Goal: Task Accomplishment & Management: Complete application form

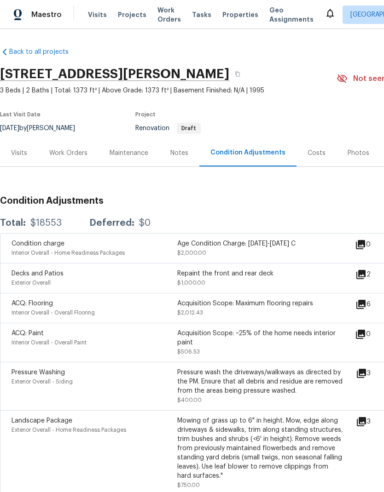
click at [73, 147] on div "Work Orders" at bounding box center [68, 152] width 60 height 27
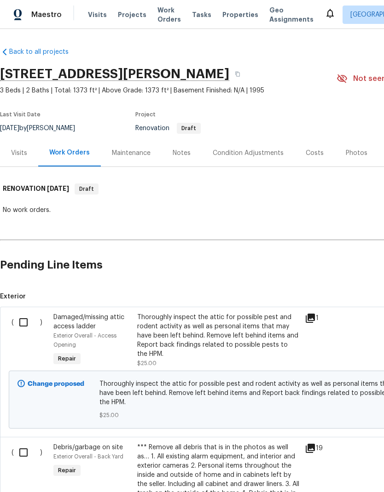
click at [27, 322] on input "checkbox" at bounding box center [27, 322] width 26 height 19
checkbox input "true"
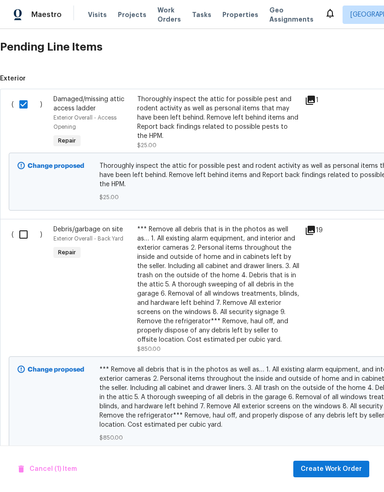
scroll to position [218, 0]
click at [23, 225] on input "checkbox" at bounding box center [27, 234] width 26 height 19
checkbox input "true"
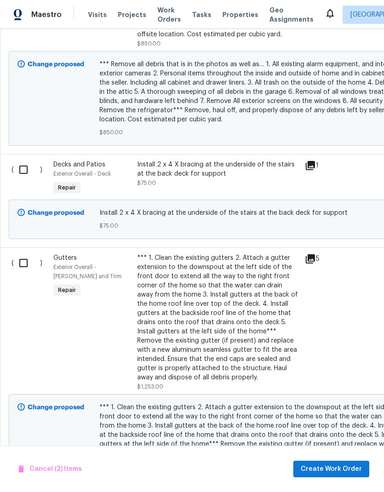
scroll to position [525, 0]
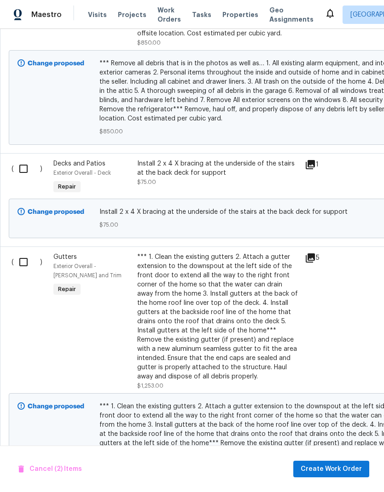
click at [23, 161] on input "checkbox" at bounding box center [27, 168] width 26 height 19
checkbox input "true"
click at [27, 258] on input "checkbox" at bounding box center [27, 262] width 26 height 19
checkbox input "true"
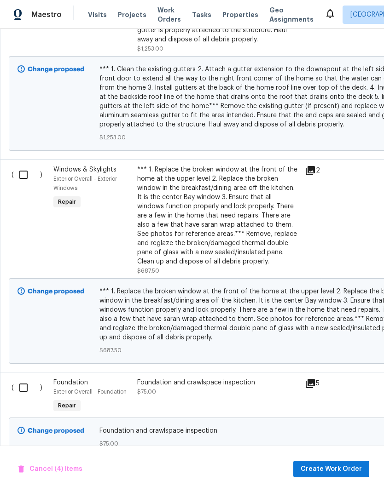
scroll to position [862, 0]
click at [31, 170] on input "checkbox" at bounding box center [27, 174] width 26 height 19
checkbox input "true"
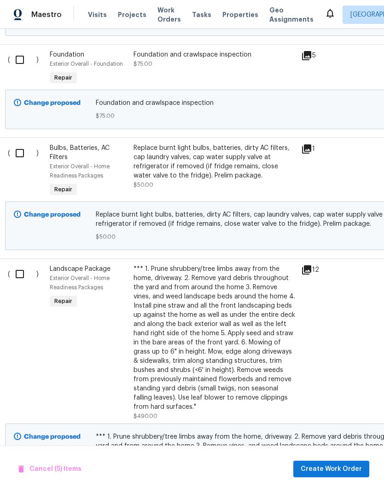
scroll to position [1190, 5]
click at [20, 146] on input "checkbox" at bounding box center [22, 153] width 26 height 19
checkbox input "true"
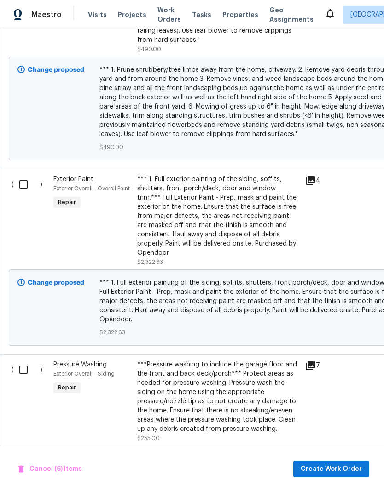
scroll to position [1558, 0]
click at [27, 181] on input "checkbox" at bounding box center [27, 183] width 26 height 19
checkbox input "true"
click at [23, 360] on input "checkbox" at bounding box center [27, 369] width 26 height 19
checkbox input "true"
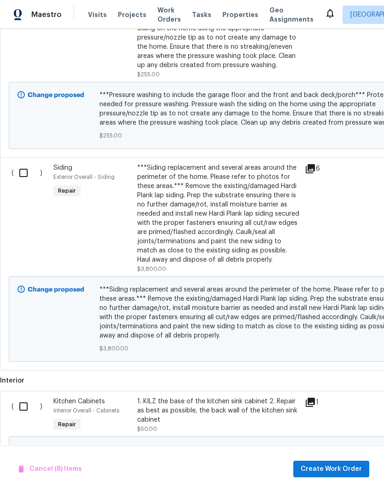
scroll to position [1922, 0]
click at [23, 163] on input "checkbox" at bounding box center [27, 172] width 26 height 19
checkbox input "true"
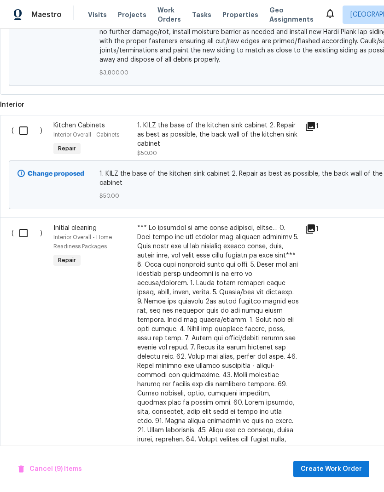
scroll to position [2197, 0]
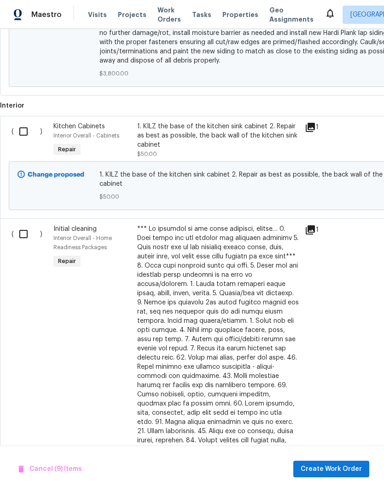
click at [25, 131] on input "checkbox" at bounding box center [27, 131] width 26 height 19
checkbox input "true"
click at [24, 228] on input "checkbox" at bounding box center [27, 234] width 26 height 19
checkbox input "true"
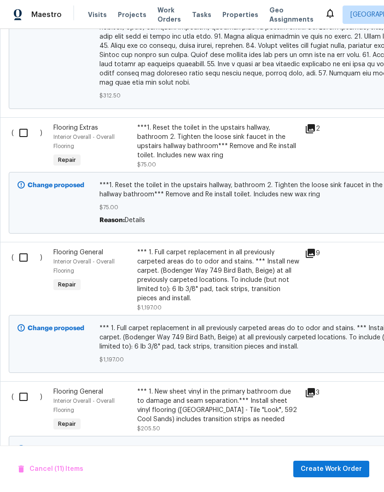
scroll to position [2797, 0]
click at [25, 123] on input "checkbox" at bounding box center [27, 132] width 26 height 19
checkbox input "true"
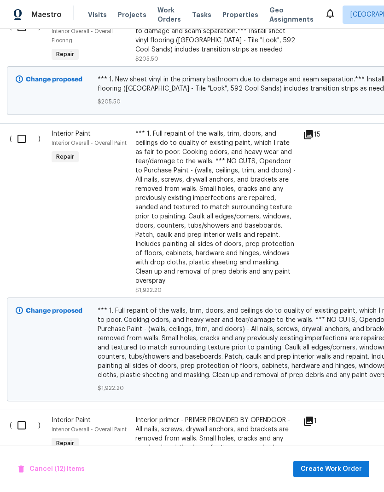
scroll to position [3163, 1]
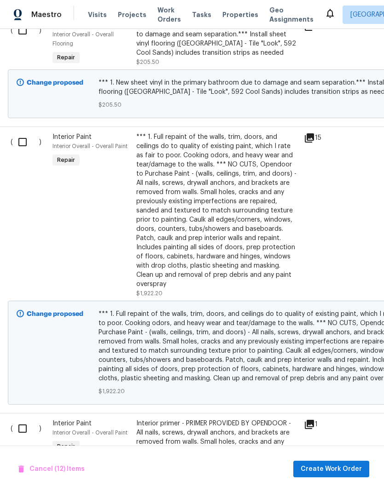
click at [24, 133] on input "checkbox" at bounding box center [26, 142] width 26 height 19
checkbox input "true"
click at [27, 419] on input "checkbox" at bounding box center [26, 428] width 26 height 19
checkbox input "true"
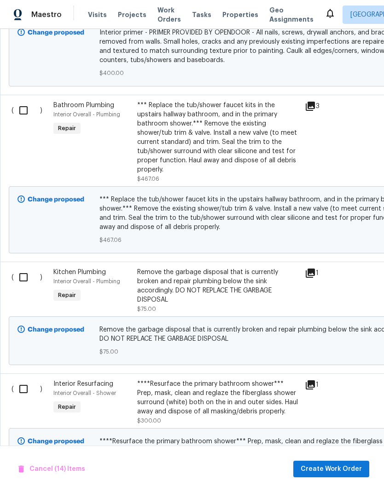
scroll to position [0, 0]
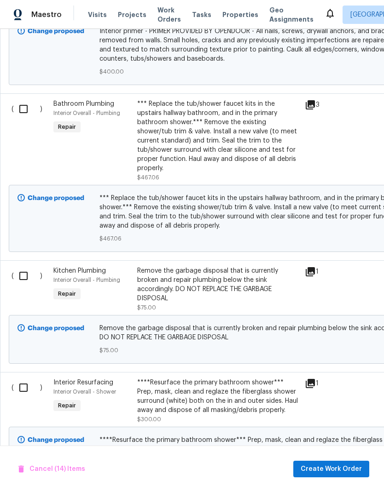
click at [28, 99] on input "checkbox" at bounding box center [27, 108] width 26 height 19
checkbox input "true"
click at [26, 266] on input "checkbox" at bounding box center [27, 275] width 26 height 19
checkbox input "true"
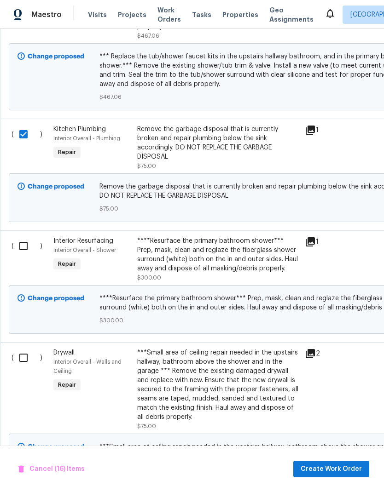
click at [26, 348] on input "checkbox" at bounding box center [27, 357] width 26 height 19
checkbox input "true"
click at [346, 471] on span "Create Work Order" at bounding box center [331, 470] width 61 height 12
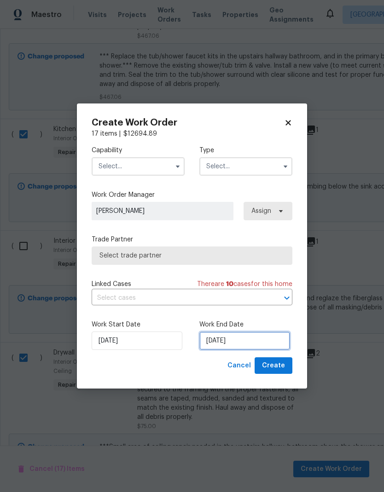
click at [249, 345] on input "9/2/2025" at bounding box center [244, 341] width 91 height 18
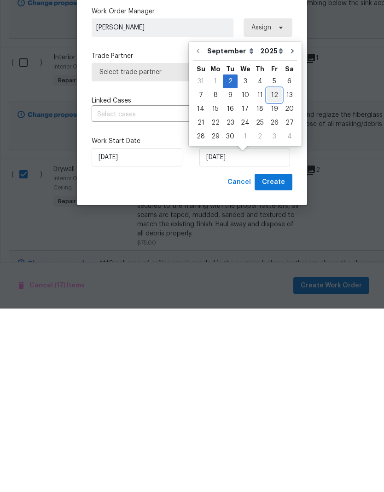
click at [270, 272] on div "12" at bounding box center [274, 278] width 15 height 13
type input "9/12/2025"
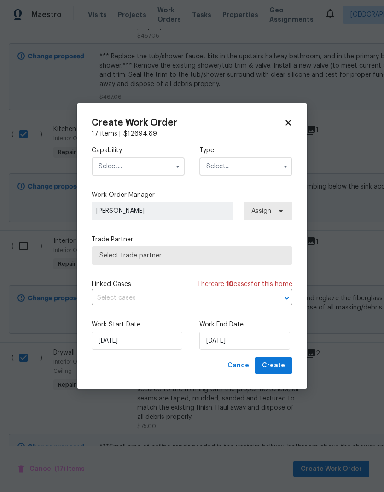
click at [173, 168] on button "button" at bounding box center [177, 166] width 11 height 11
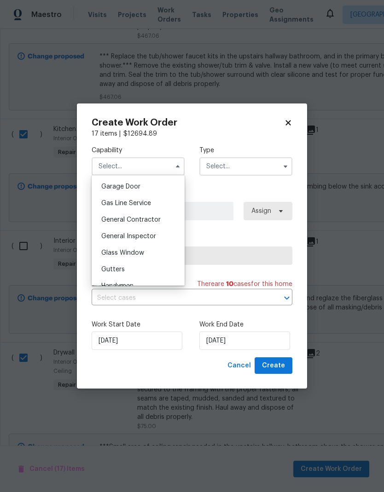
scroll to position [405, 0]
click at [149, 222] on span "General Contractor" at bounding box center [130, 220] width 59 height 6
type input "General Contractor"
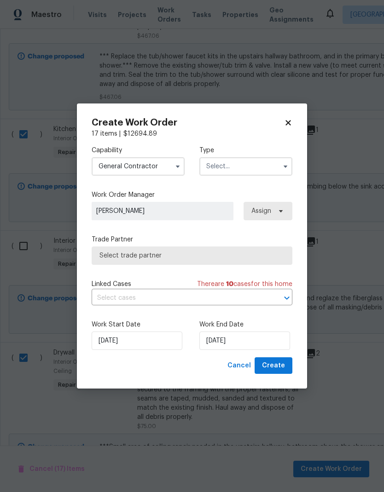
click at [257, 170] on input "text" at bounding box center [245, 166] width 93 height 18
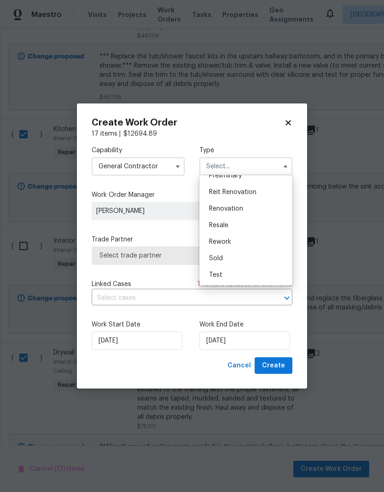
scroll to position [209, 0]
click at [236, 208] on span "Renovation" at bounding box center [226, 209] width 34 height 6
type input "Renovation"
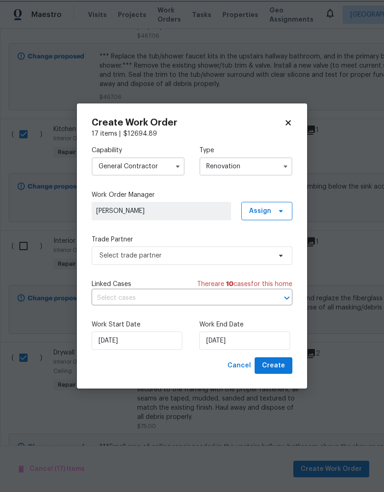
scroll to position [0, 0]
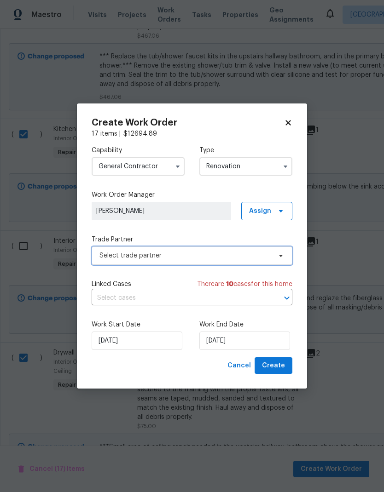
click at [277, 256] on span at bounding box center [279, 255] width 10 height 7
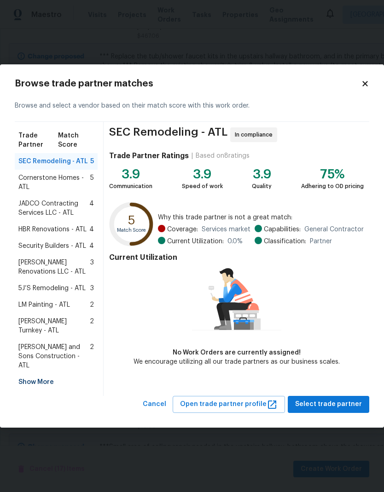
click at [47, 374] on div "Show More" at bounding box center [56, 382] width 83 height 17
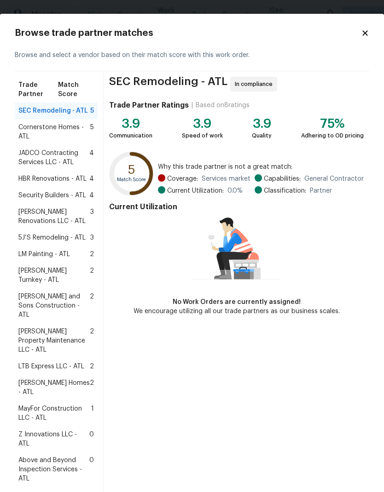
click at [69, 430] on span "Z Innovations LLC - ATL" at bounding box center [53, 439] width 71 height 18
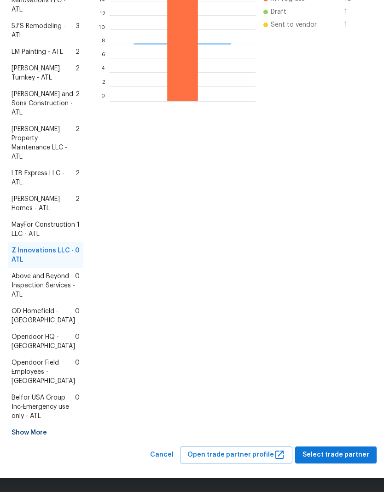
scroll to position [312, 0]
click at [335, 455] on span "Select trade partner" at bounding box center [335, 456] width 67 height 12
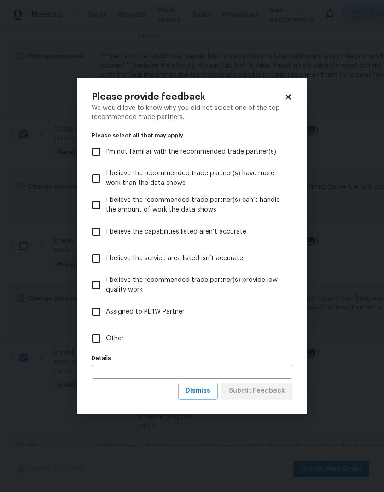
scroll to position [0, 0]
click at [93, 339] on input "Other" at bounding box center [96, 338] width 19 height 19
checkbox input "true"
click at [137, 373] on input "text" at bounding box center [192, 372] width 201 height 14
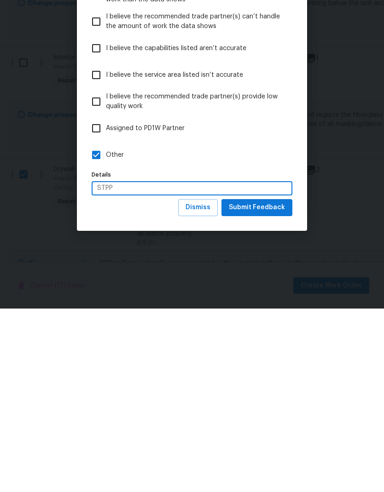
type input "STPP"
click at [268, 386] on span "Submit Feedback" at bounding box center [257, 392] width 56 height 12
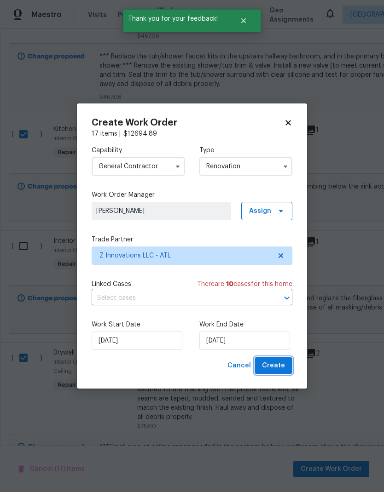
click at [278, 366] on span "Create" at bounding box center [273, 366] width 23 height 12
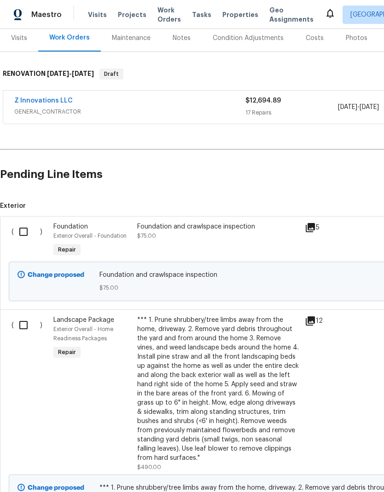
scroll to position [116, 0]
click at [22, 231] on input "checkbox" at bounding box center [27, 231] width 26 height 19
checkbox input "true"
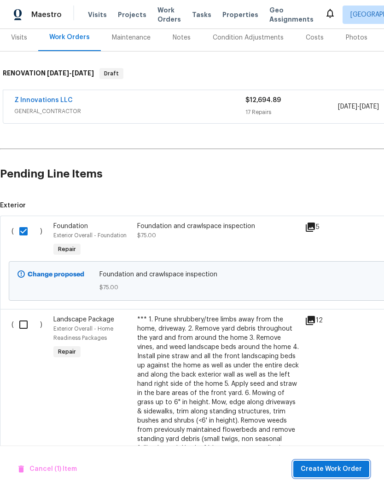
click at [338, 467] on span "Create Work Order" at bounding box center [331, 470] width 61 height 12
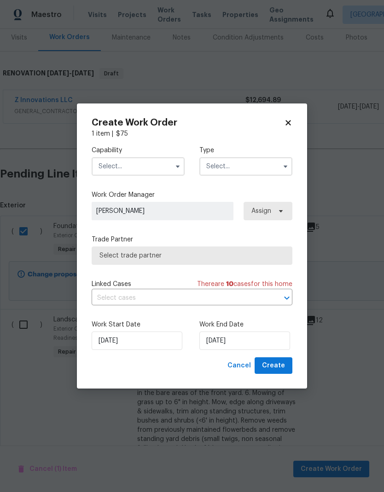
click at [172, 166] on button "button" at bounding box center [177, 166] width 11 height 11
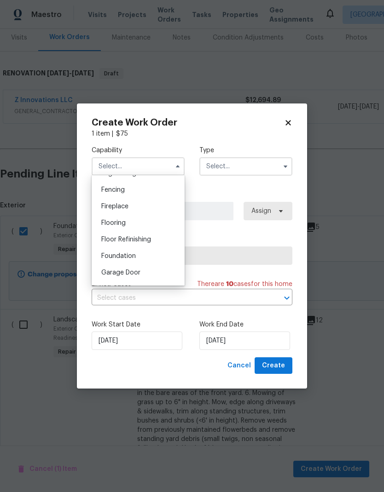
scroll to position [321, 0]
click at [134, 256] on span "Foundation" at bounding box center [118, 255] width 35 height 6
type input "Foundation"
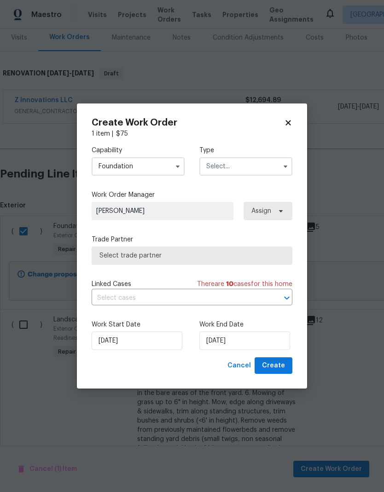
click at [245, 172] on input "text" at bounding box center [245, 166] width 93 height 18
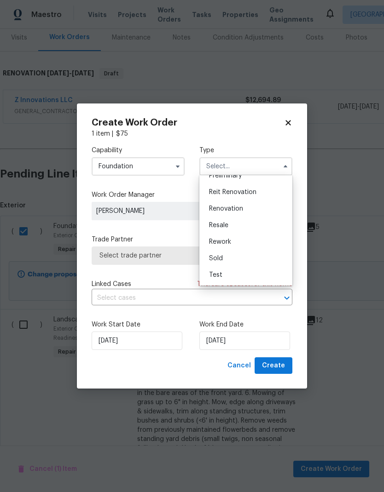
scroll to position [209, 0]
click at [240, 208] on span "Renovation" at bounding box center [226, 209] width 34 height 6
type input "Renovation"
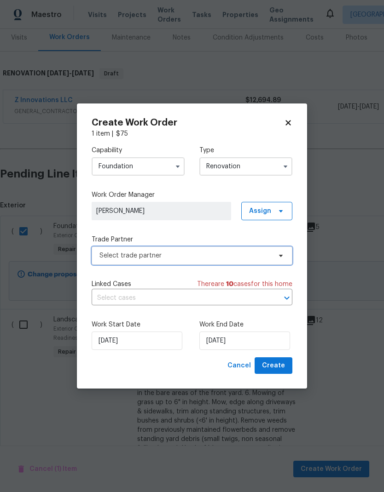
click at [215, 257] on span "Select trade partner" at bounding box center [185, 255] width 172 height 9
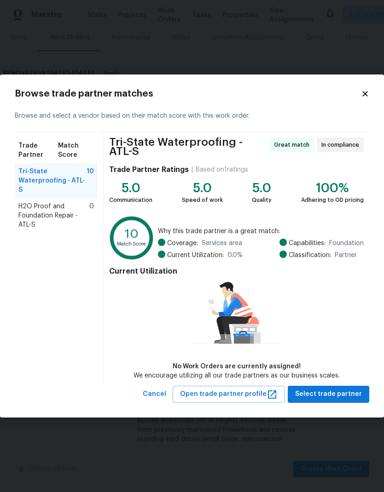
click at [61, 203] on span "H2O Proof and Foundation Repair - ATL-S" at bounding box center [53, 216] width 71 height 28
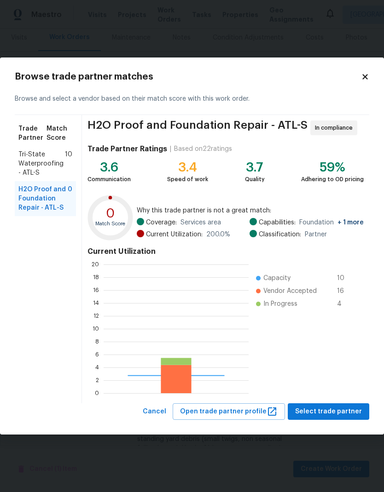
scroll to position [129, 145]
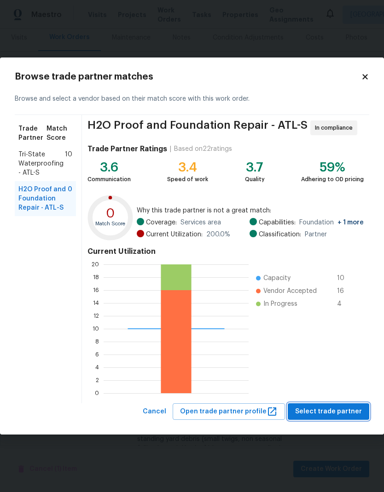
click at [340, 410] on span "Select trade partner" at bounding box center [328, 412] width 67 height 12
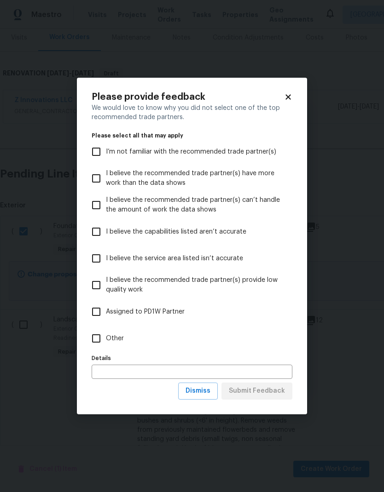
click at [100, 341] on input "Other" at bounding box center [96, 338] width 19 height 19
checkbox input "true"
click at [281, 389] on span "Submit Feedback" at bounding box center [257, 392] width 56 height 12
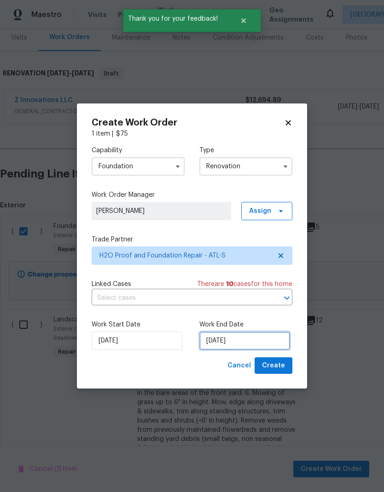
click at [251, 336] on input "9/2/2025" at bounding box center [244, 341] width 91 height 18
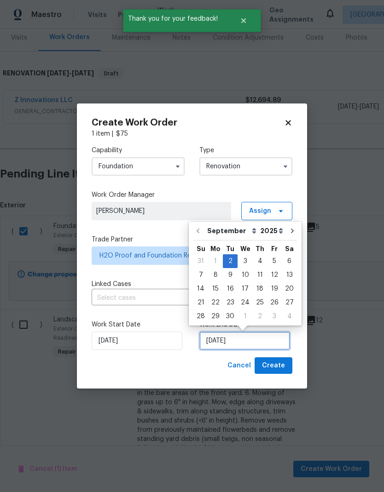
scroll to position [4, 0]
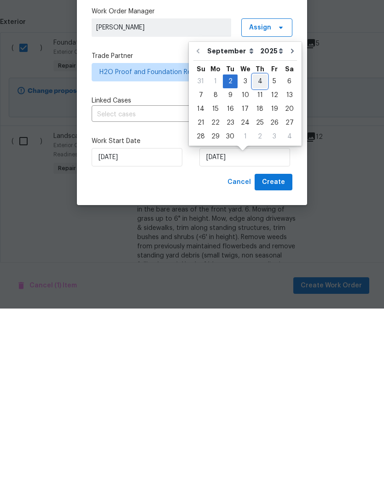
click at [259, 259] on div "4" at bounding box center [260, 265] width 14 height 13
type input "9/4/2025"
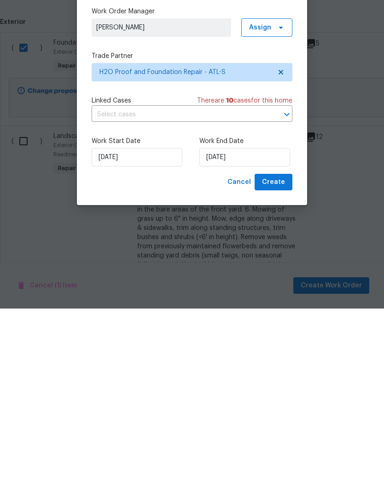
scroll to position [37, 0]
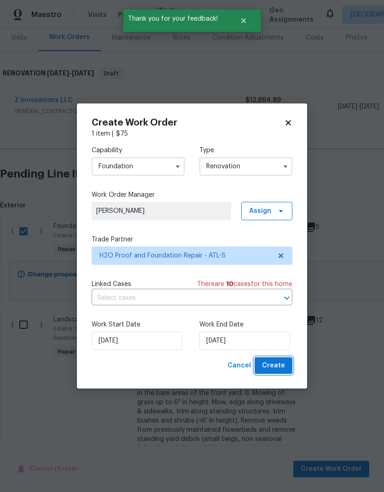
click at [279, 365] on span "Create" at bounding box center [273, 366] width 23 height 12
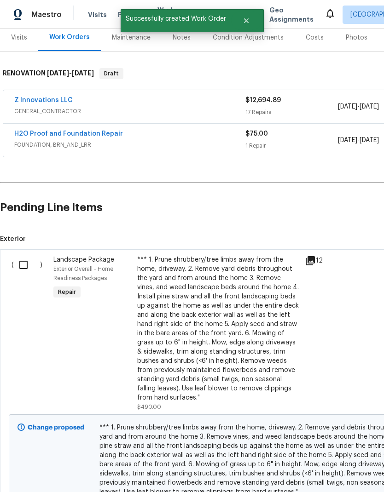
click at [24, 255] on input "checkbox" at bounding box center [27, 264] width 26 height 19
checkbox input "true"
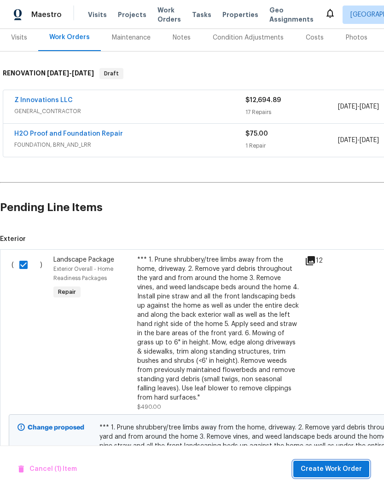
click at [357, 473] on span "Create Work Order" at bounding box center [331, 470] width 61 height 12
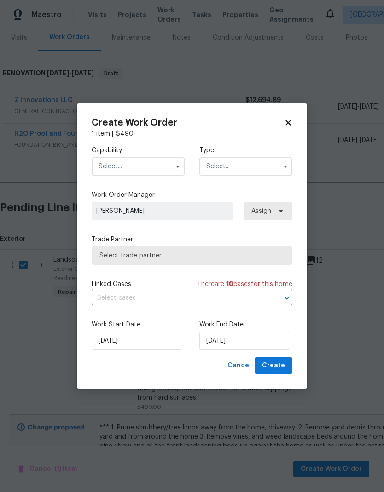
click at [161, 168] on input "text" at bounding box center [138, 166] width 93 height 18
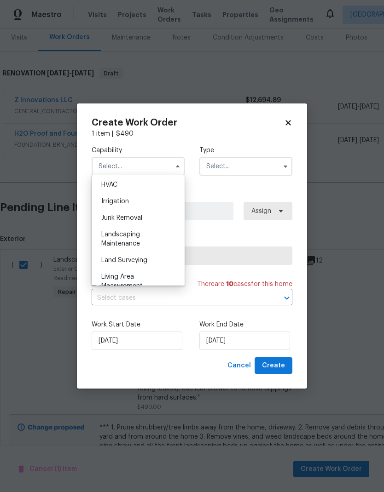
scroll to position [556, 0]
click at [132, 243] on span "Landscaping Maintenance" at bounding box center [120, 240] width 39 height 16
type input "Landscaping Maintenance"
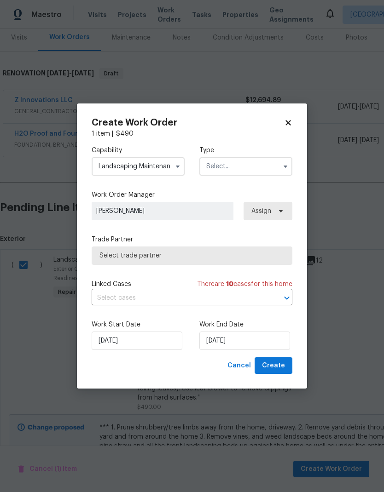
click at [266, 167] on input "text" at bounding box center [245, 166] width 93 height 18
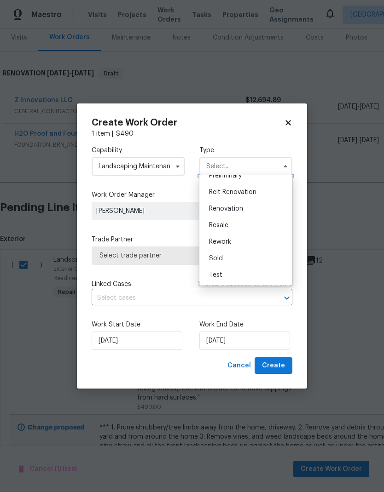
scroll to position [209, 0]
click at [232, 209] on span "Renovation" at bounding box center [226, 209] width 34 height 6
type input "Renovation"
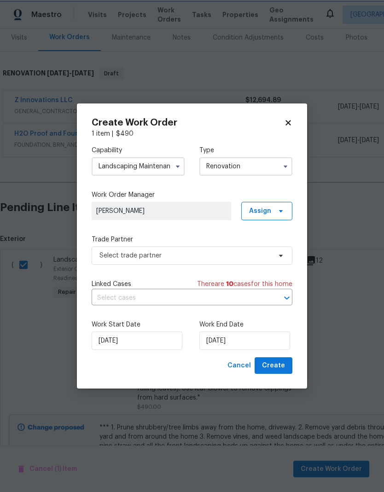
scroll to position [0, 0]
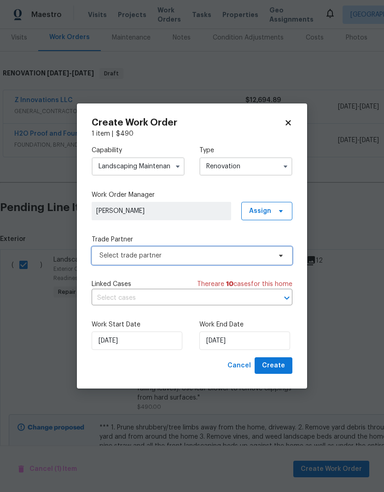
click at [218, 260] on span "Select trade partner" at bounding box center [192, 256] width 201 height 18
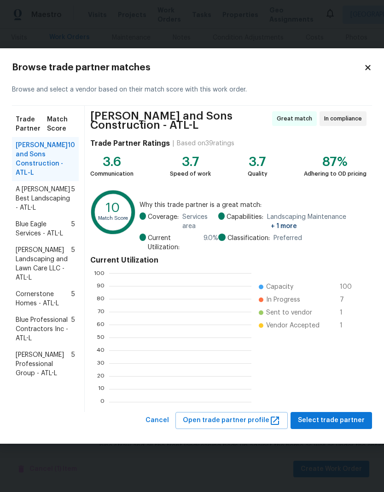
scroll to position [129, 142]
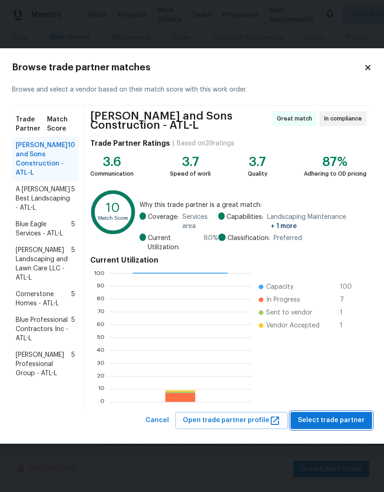
click at [345, 421] on span "Select trade partner" at bounding box center [331, 421] width 67 height 12
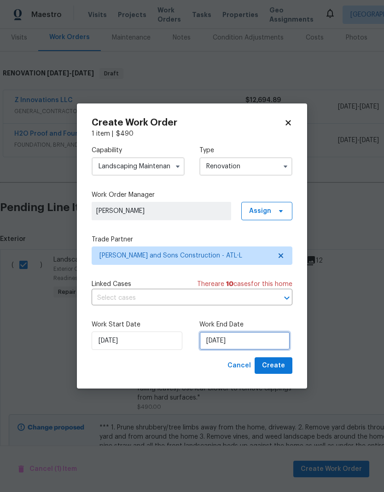
click at [240, 339] on input "9/2/2025" at bounding box center [244, 341] width 91 height 18
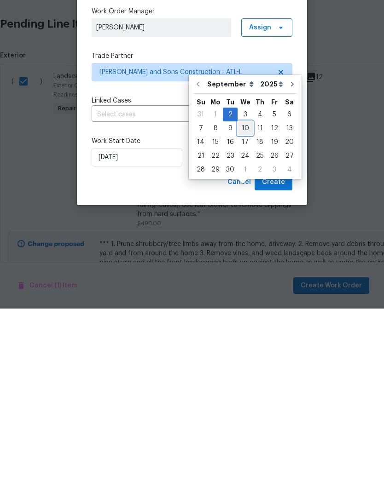
click at [244, 306] on div "10" at bounding box center [244, 312] width 15 height 13
type input "9/10/2025"
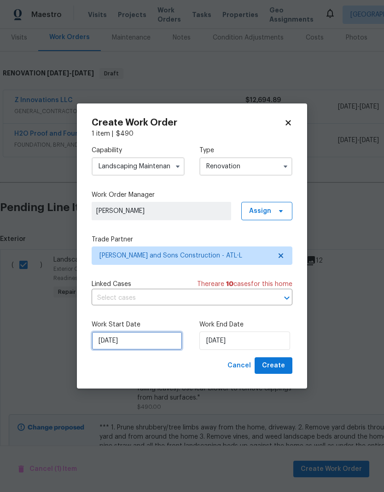
click at [140, 341] on input "9/2/2025" at bounding box center [137, 341] width 91 height 18
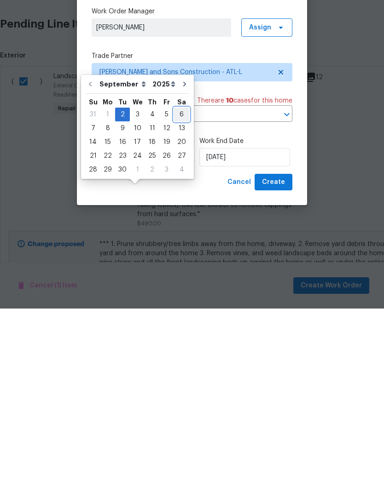
click at [178, 292] on div "6" at bounding box center [181, 298] width 15 height 13
type input "9/6/2025"
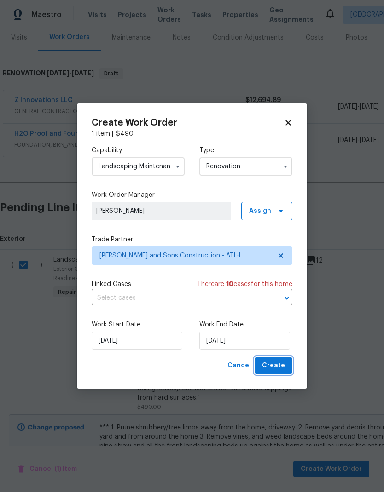
click at [277, 367] on span "Create" at bounding box center [273, 366] width 23 height 12
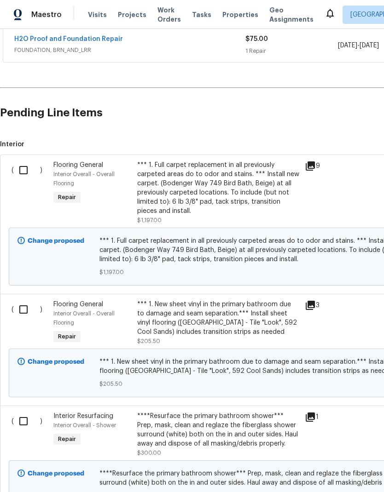
scroll to position [245, 0]
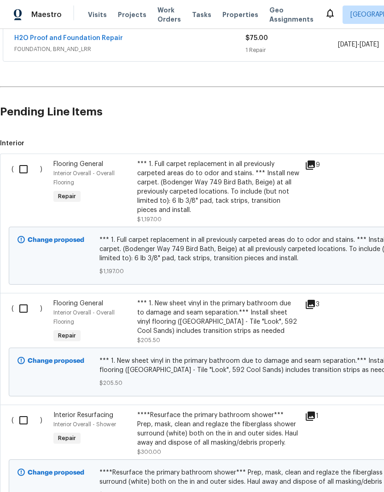
click at [23, 160] on input "checkbox" at bounding box center [27, 169] width 26 height 19
checkbox input "true"
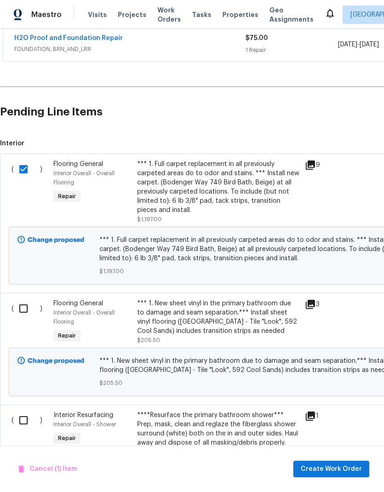
click at [22, 299] on input "checkbox" at bounding box center [27, 308] width 26 height 19
checkbox input "true"
click at [330, 470] on span "Create Work Order" at bounding box center [331, 470] width 61 height 12
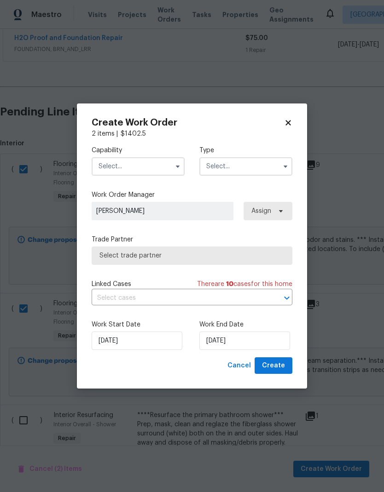
click at [170, 168] on input "text" at bounding box center [138, 166] width 93 height 18
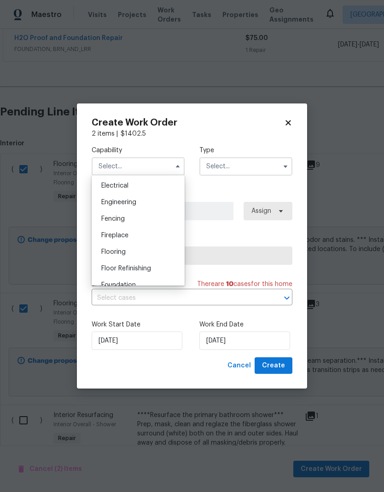
scroll to position [298, 0]
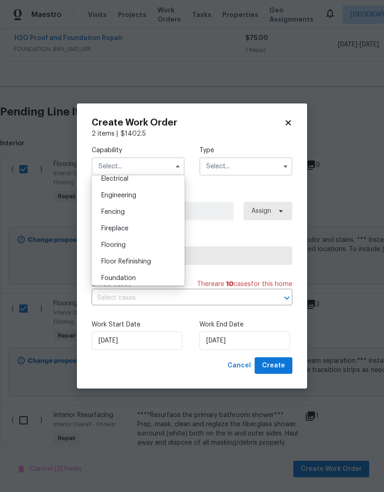
click at [130, 247] on div "Flooring" at bounding box center [138, 245] width 88 height 17
type input "Flooring"
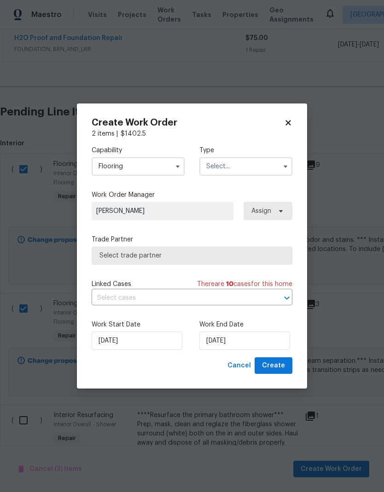
click at [234, 166] on input "text" at bounding box center [245, 166] width 93 height 18
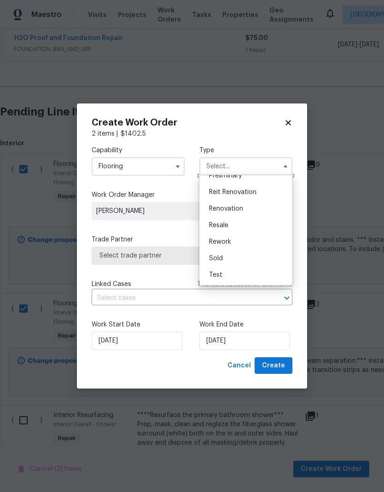
scroll to position [209, 0]
click at [232, 206] on span "Renovation" at bounding box center [226, 209] width 34 height 6
type input "Renovation"
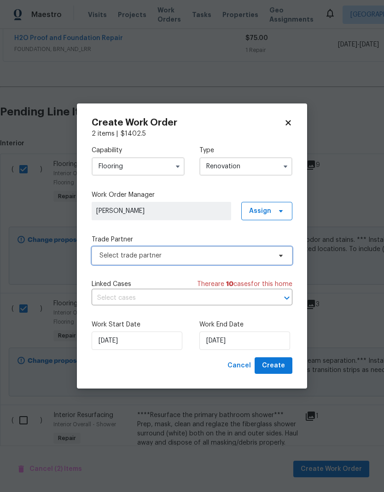
click at [193, 255] on span "Select trade partner" at bounding box center [185, 255] width 172 height 9
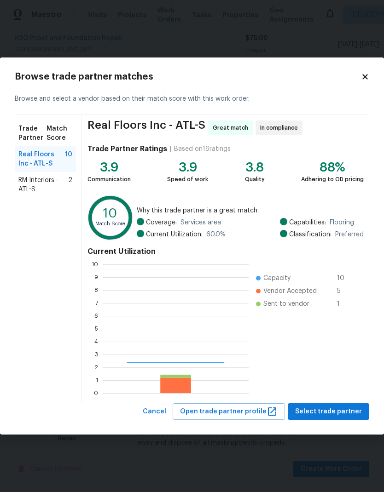
scroll to position [129, 146]
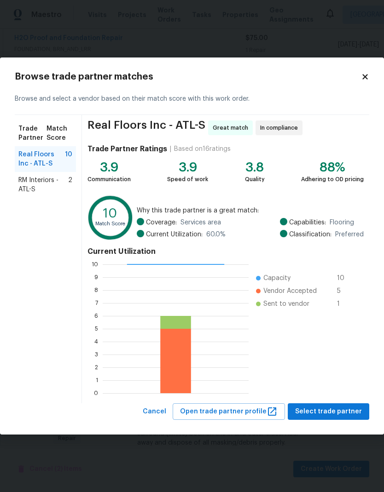
click at [47, 188] on span "RM Interiors - ATL-S" at bounding box center [43, 185] width 50 height 18
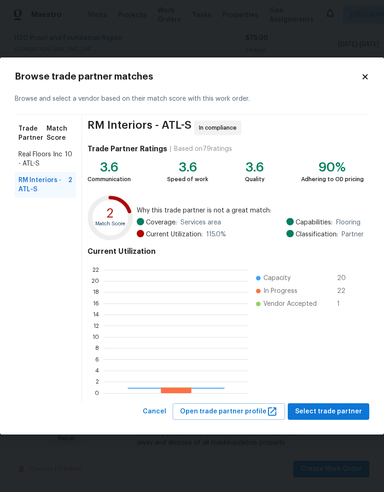
scroll to position [129, 145]
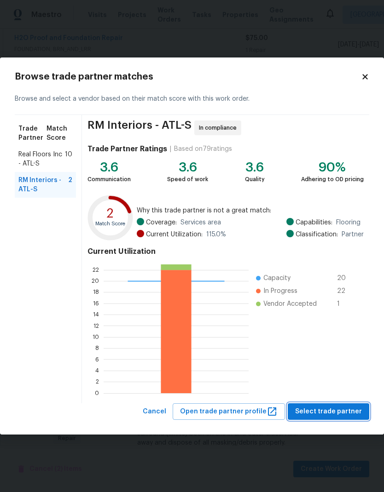
click at [348, 415] on span "Select trade partner" at bounding box center [328, 412] width 67 height 12
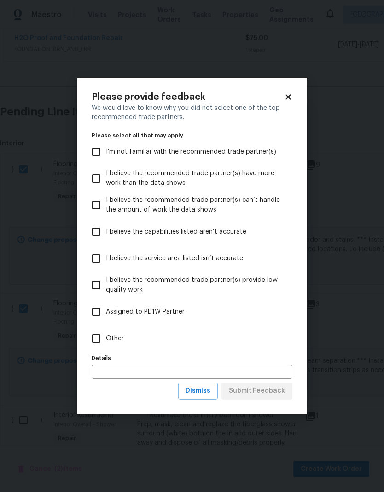
click at [96, 341] on input "Other" at bounding box center [96, 338] width 19 height 19
checkbox input "true"
click at [280, 386] on span "Submit Feedback" at bounding box center [257, 392] width 56 height 12
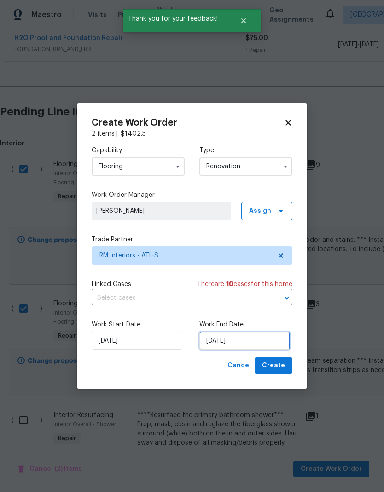
click at [252, 338] on input "9/2/2025" at bounding box center [244, 341] width 91 height 18
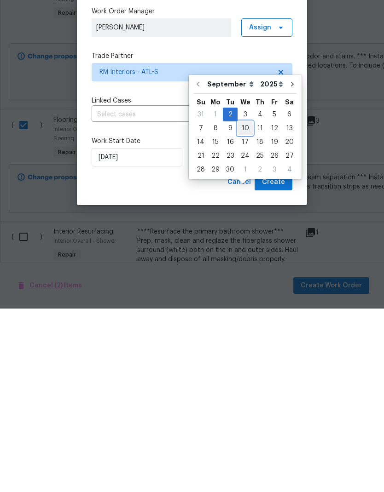
click at [247, 306] on div "10" at bounding box center [244, 312] width 15 height 13
type input "9/10/2025"
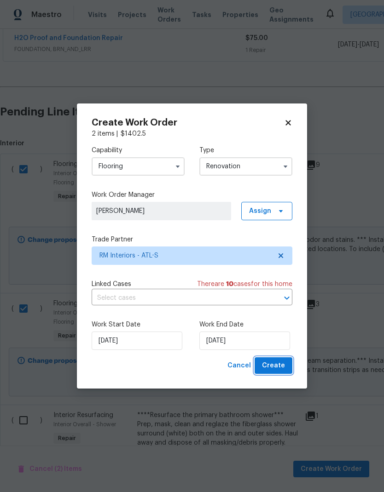
click at [284, 371] on span "Create" at bounding box center [273, 366] width 23 height 12
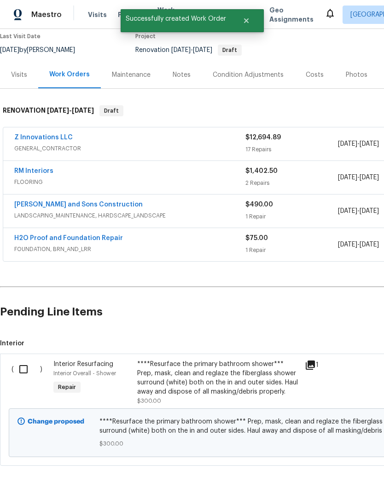
scroll to position [78, 0]
click at [27, 372] on input "checkbox" at bounding box center [27, 369] width 26 height 19
checkbox input "true"
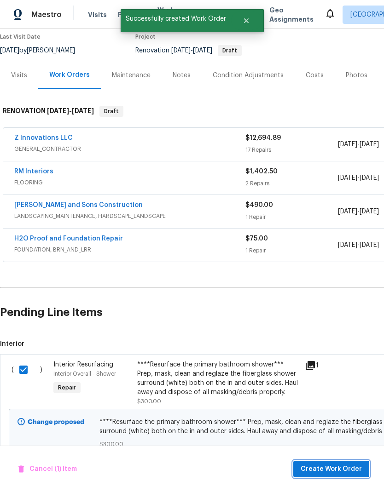
click at [334, 469] on span "Create Work Order" at bounding box center [331, 470] width 61 height 12
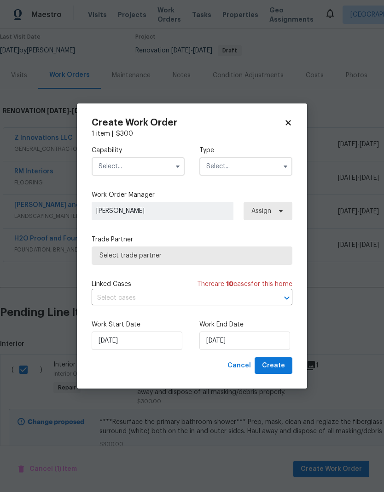
click at [150, 167] on input "text" at bounding box center [138, 166] width 93 height 18
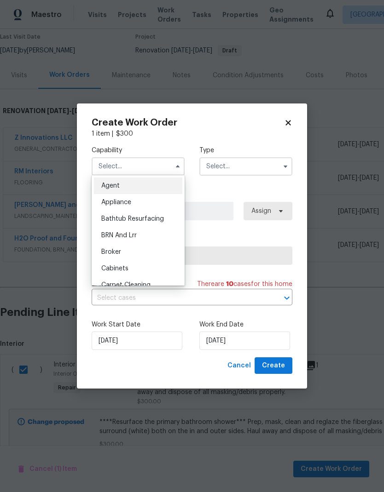
scroll to position [0, 0]
click at [150, 219] on span "Bathtub Resurfacing" at bounding box center [132, 219] width 63 height 6
type input "Bathtub Resurfacing"
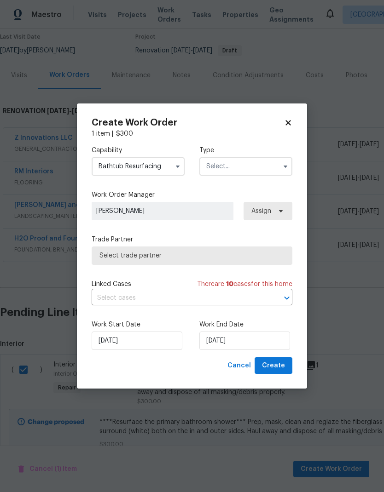
click at [255, 168] on input "text" at bounding box center [245, 166] width 93 height 18
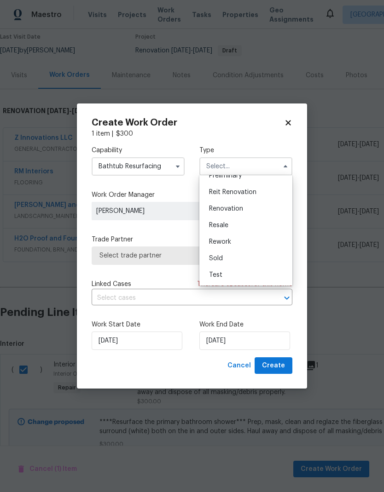
scroll to position [209, 0]
click at [237, 209] on span "Renovation" at bounding box center [226, 209] width 34 height 6
type input "Renovation"
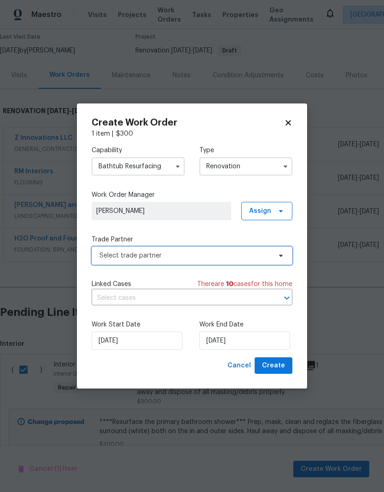
click at [229, 254] on span "Select trade partner" at bounding box center [185, 255] width 172 height 9
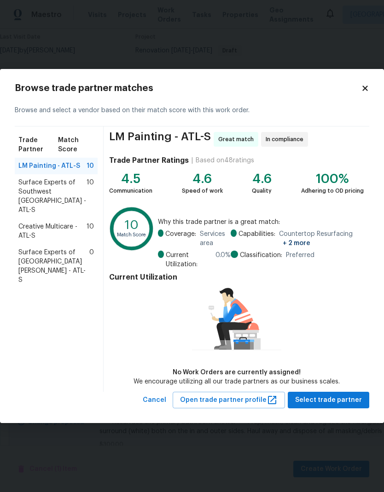
click at [58, 222] on span "Creative Multicare - ATL-S" at bounding box center [52, 231] width 68 height 18
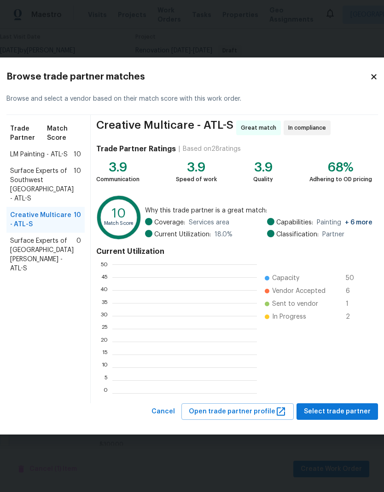
scroll to position [129, 145]
click at [341, 416] on span "Select trade partner" at bounding box center [337, 412] width 67 height 12
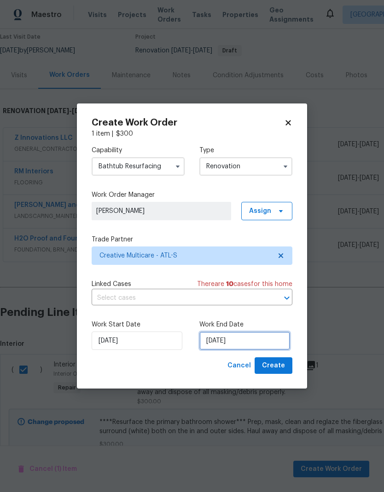
click at [250, 343] on input "9/2/2025" at bounding box center [244, 341] width 91 height 18
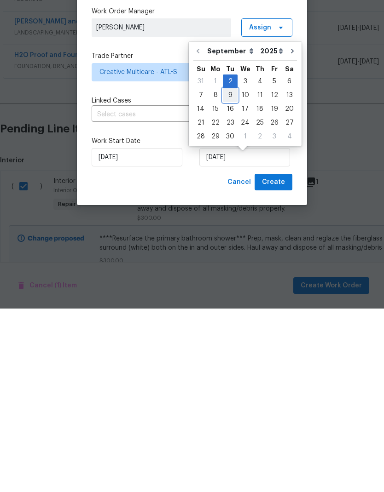
click at [227, 272] on div "9" at bounding box center [230, 278] width 15 height 13
type input "9/9/2025"
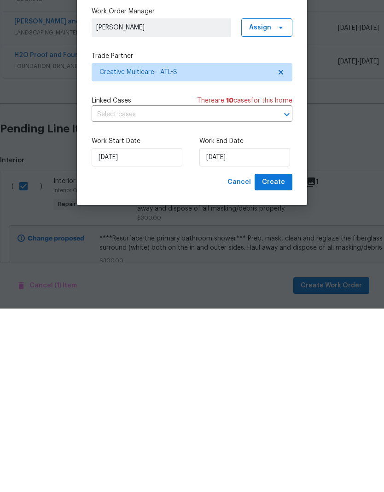
scroll to position [37, 0]
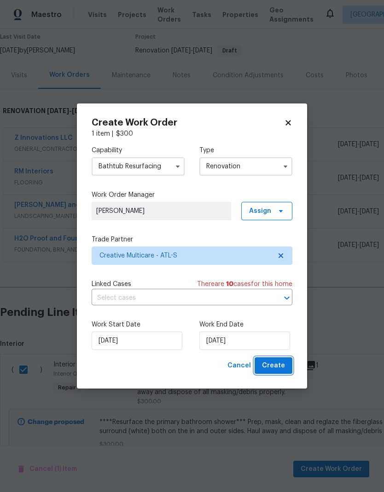
click at [288, 362] on button "Create" at bounding box center [274, 366] width 38 height 17
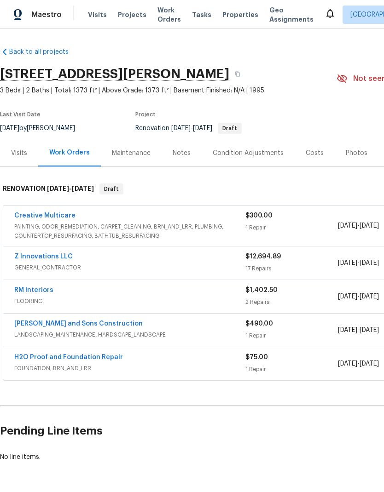
scroll to position [0, 0]
click at [65, 255] on link "Z Innovations LLC" at bounding box center [43, 257] width 58 height 6
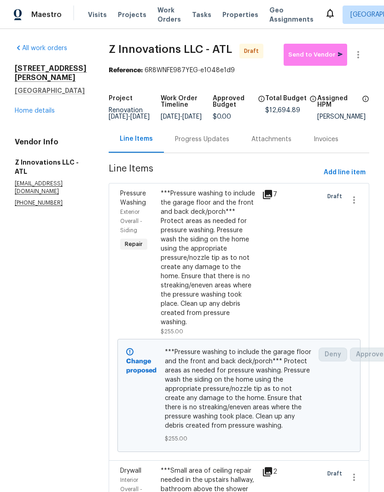
click at [211, 152] on div "Progress Updates" at bounding box center [202, 139] width 76 height 27
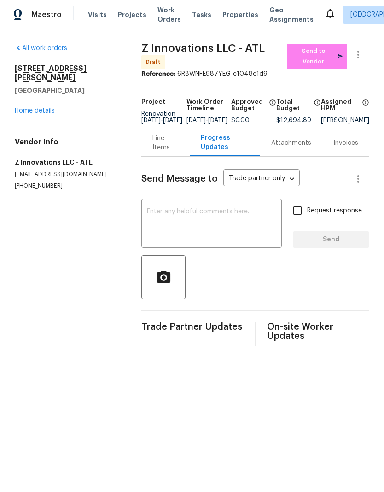
click at [198, 220] on textarea at bounding box center [211, 224] width 129 height 32
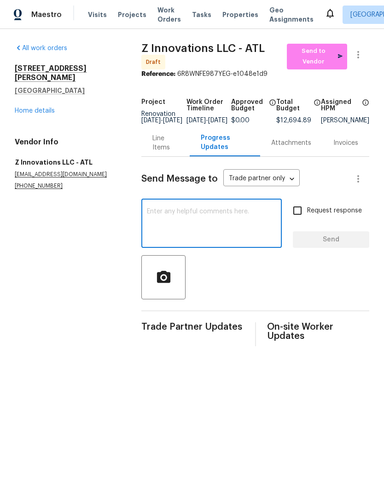
click at [182, 220] on textarea at bounding box center [211, 224] width 129 height 32
paste textarea "All the carpet is being replaced in this home. This work will be done by… RM In…"
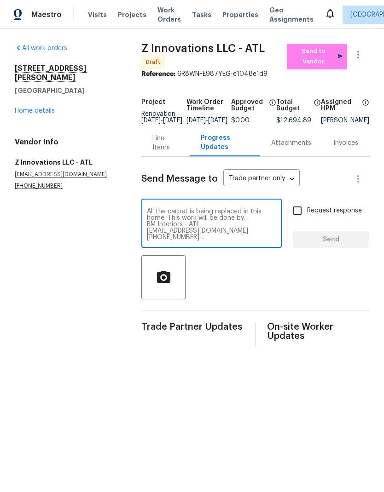
scroll to position [13, 0]
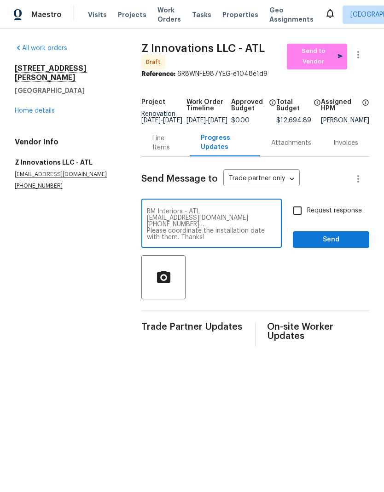
type textarea "All the carpet is being replaced in this home. This work will be done by… RM In…"
click at [297, 218] on input "Request response" at bounding box center [297, 210] width 19 height 19
checkbox input "true"
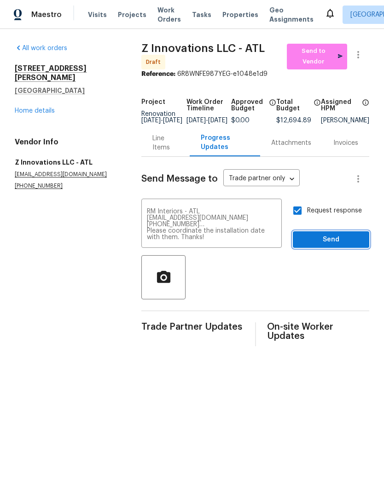
click at [338, 246] on span "Send" at bounding box center [331, 240] width 62 height 12
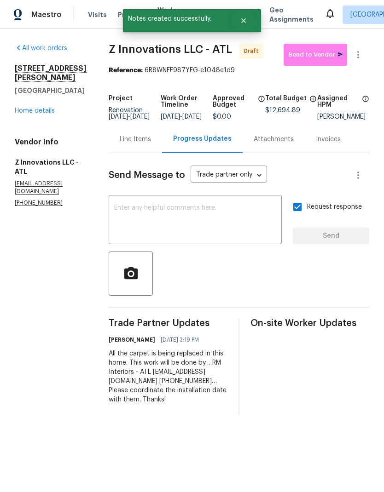
scroll to position [0, 0]
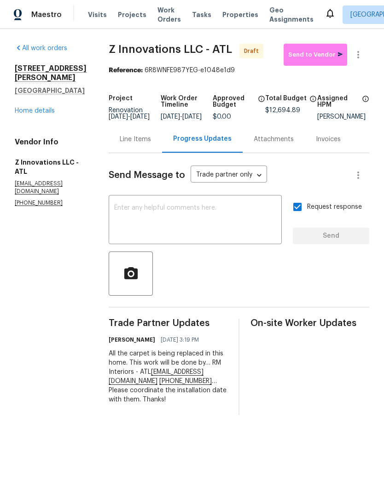
click at [154, 216] on textarea at bounding box center [195, 221] width 162 height 32
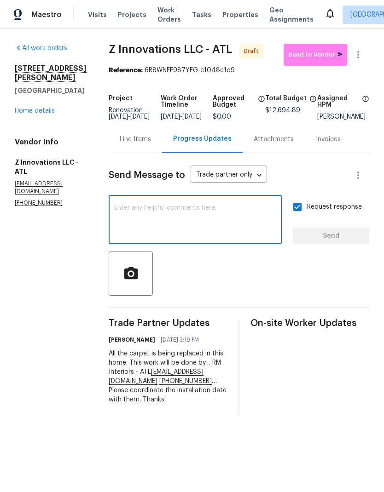
click at [160, 215] on textarea at bounding box center [195, 221] width 162 height 32
paste textarea "The resurfacing work will be done by… Creative Multicare - ATL homeservice@crea…"
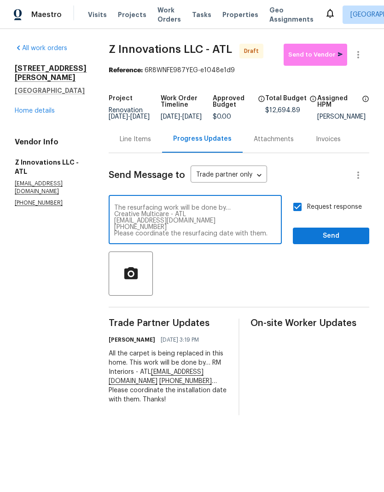
scroll to position [6, 0]
type textarea "The resurfacing work will be done by… Creative Multicare - ATL homeservice@crea…"
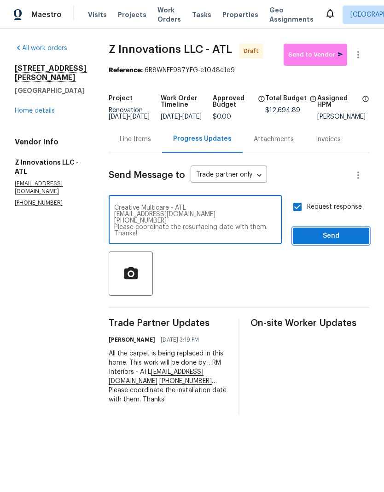
click at [347, 245] on button "Send" at bounding box center [331, 236] width 76 height 17
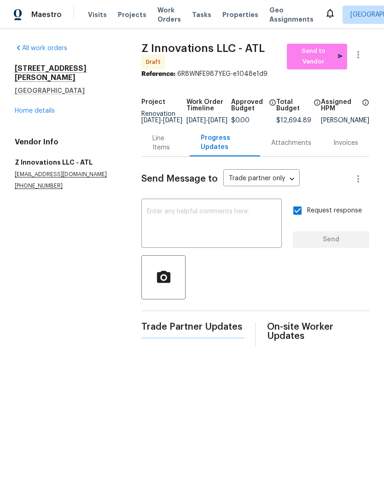
scroll to position [0, 0]
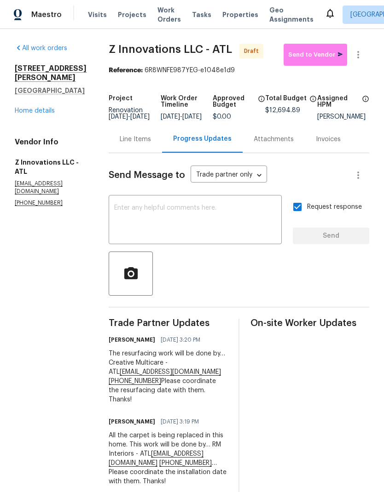
click at [130, 153] on div "Line Items" at bounding box center [135, 139] width 53 height 27
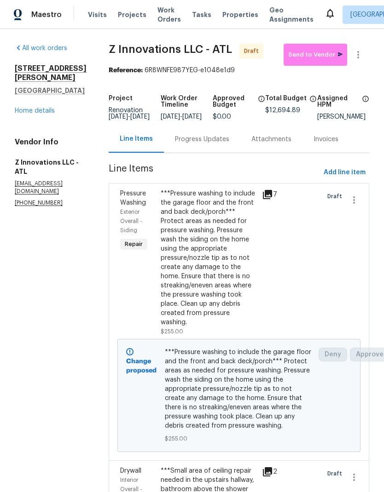
click at [41, 108] on link "Home details" at bounding box center [35, 111] width 40 height 6
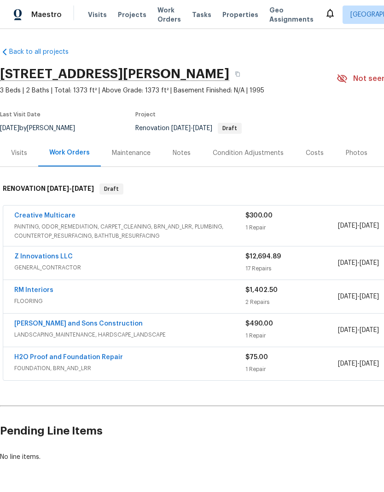
click at [64, 215] on link "Creative Multicare" at bounding box center [44, 216] width 61 height 6
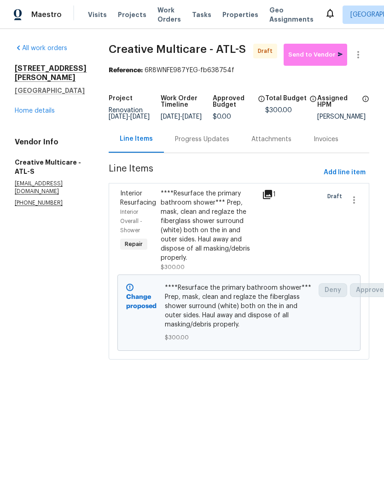
click at [206, 144] on div "Progress Updates" at bounding box center [202, 139] width 54 height 9
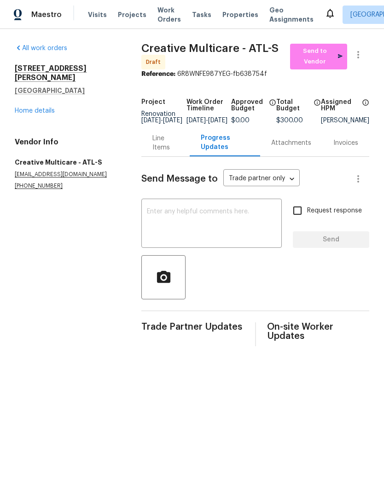
click at [191, 217] on textarea at bounding box center [211, 224] width 129 height 32
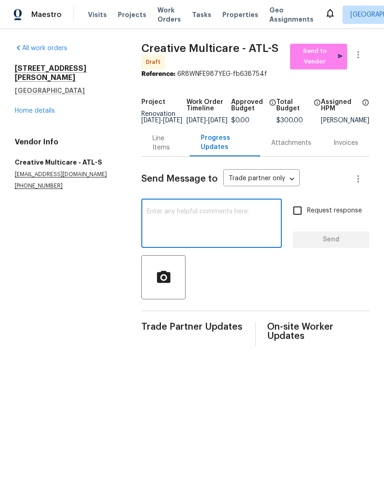
click at [193, 216] on textarea at bounding box center [211, 224] width 129 height 32
paste textarea "The GC assigned to this property is… Z Innovations LLC - ATL reno@zinnovationsg…"
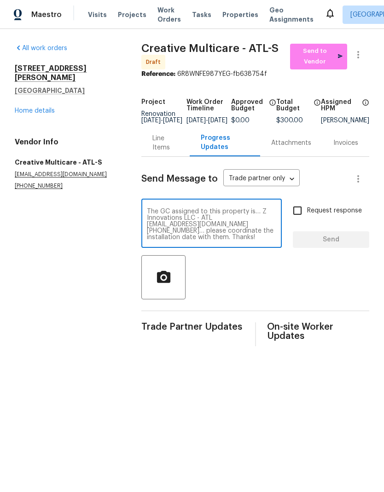
scroll to position [6, 0]
type textarea "The GC assigned to this property is… Z Innovations LLC - ATL reno@zinnovationsg…"
click at [300, 220] on input "Request response" at bounding box center [297, 210] width 19 height 19
checkbox input "true"
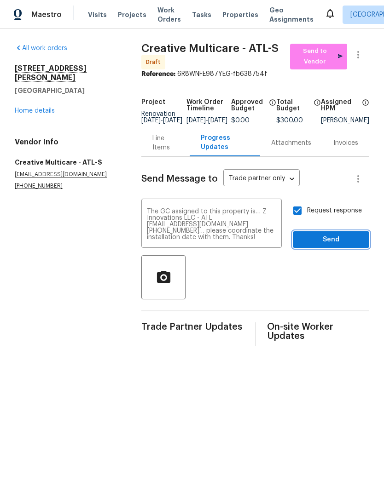
click at [338, 246] on span "Send" at bounding box center [331, 240] width 62 height 12
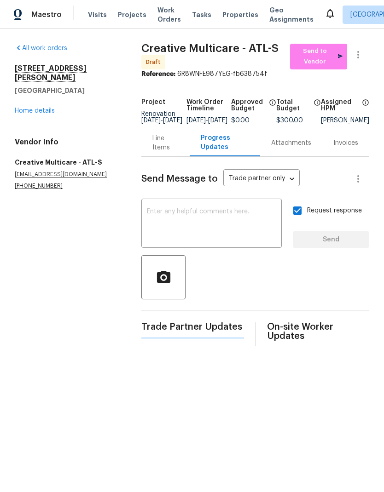
scroll to position [0, 0]
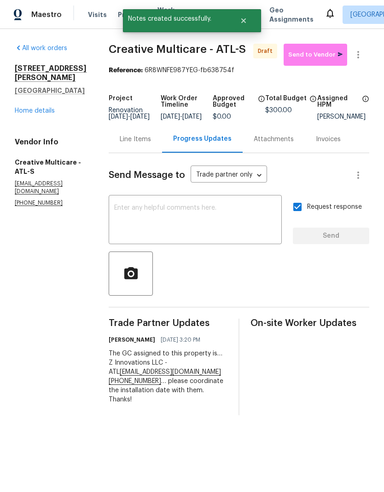
click at [145, 144] on div "Line Items" at bounding box center [135, 139] width 31 height 9
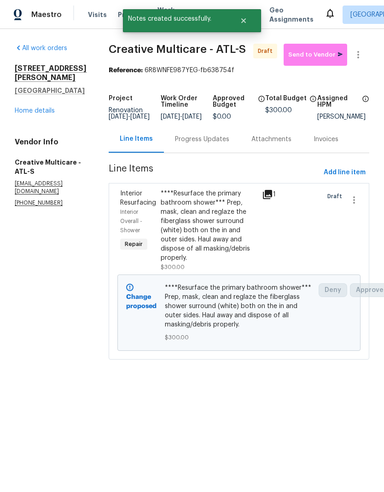
click at [45, 108] on link "Home details" at bounding box center [35, 111] width 40 height 6
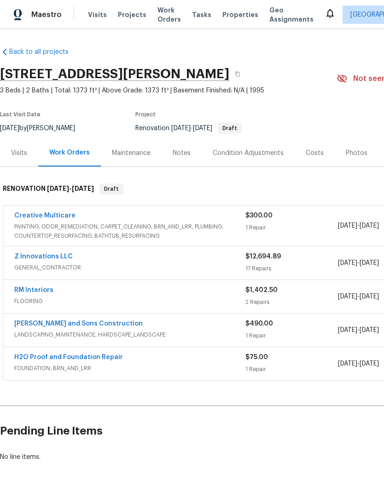
click at [56, 289] on div "RM Interiors" at bounding box center [129, 291] width 231 height 11
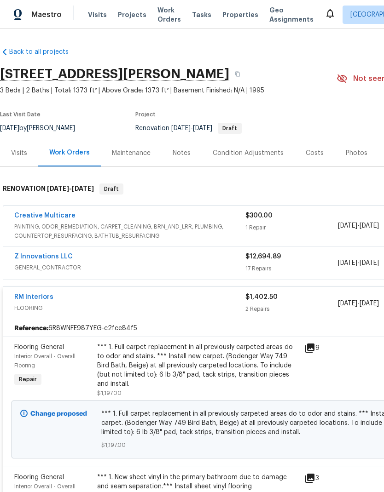
click at [45, 296] on link "RM Interiors" at bounding box center [33, 297] width 39 height 6
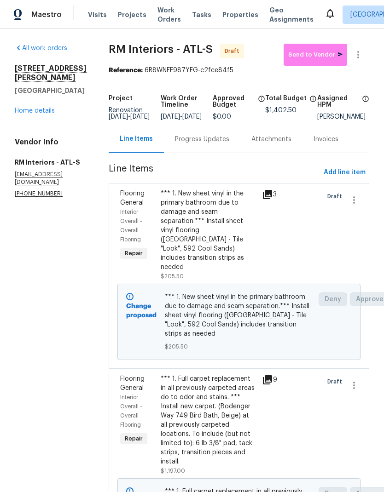
click at [203, 144] on div "Progress Updates" at bounding box center [202, 139] width 54 height 9
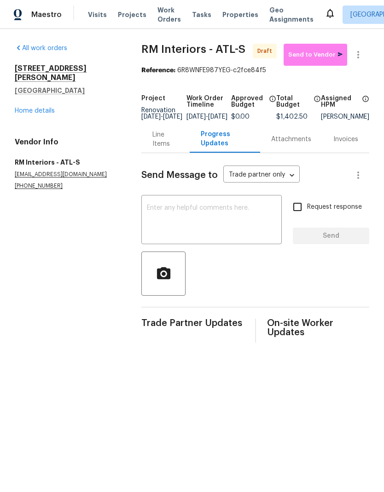
click at [178, 216] on textarea at bounding box center [211, 221] width 129 height 32
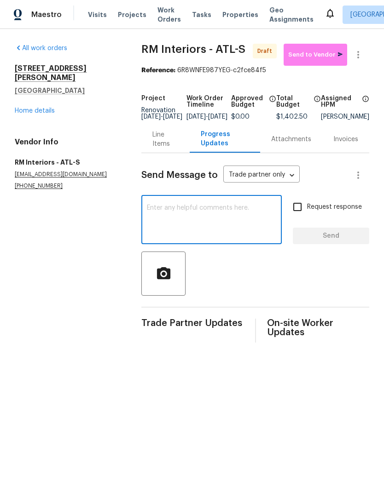
click at [187, 212] on textarea at bounding box center [211, 221] width 129 height 32
paste textarea "The GC assigned to this property is… Z Innovations LLC - ATL reno@zinnovationsg…"
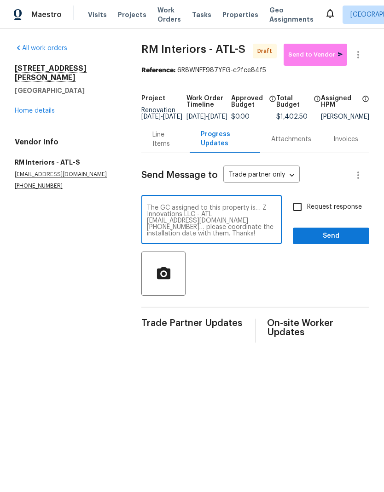
scroll to position [6, 0]
type textarea "The GC assigned to this property is… Z Innovations LLC - ATL reno@zinnovationsg…"
click at [300, 213] on input "Request response" at bounding box center [297, 206] width 19 height 19
checkbox input "true"
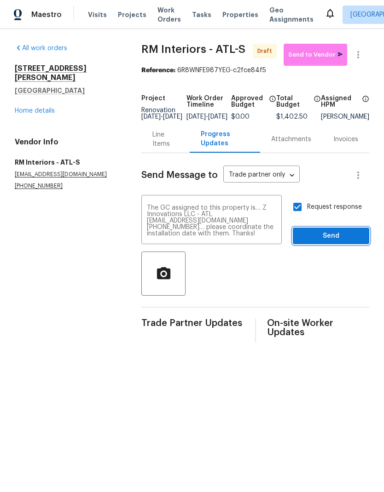
click at [348, 242] on span "Send" at bounding box center [331, 237] width 62 height 12
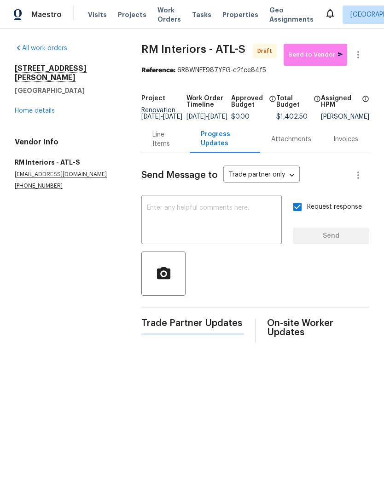
scroll to position [0, 0]
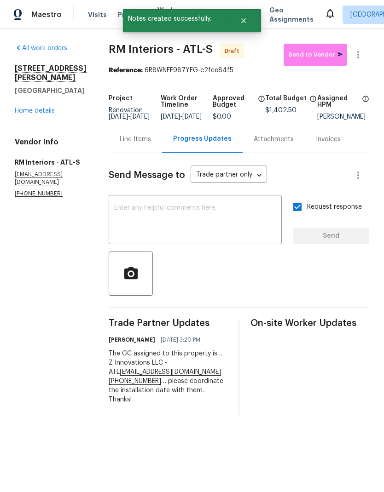
click at [124, 144] on div "Line Items" at bounding box center [135, 139] width 31 height 9
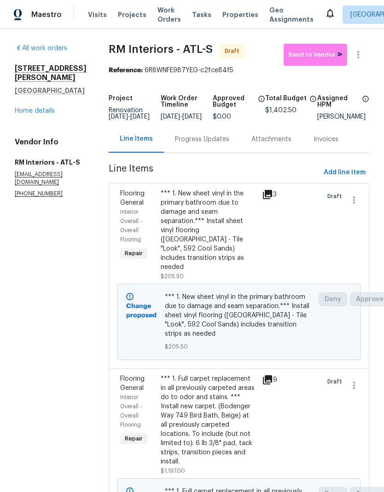
click at [44, 96] on div "5709 Chisolm Trl Atlanta, GA 30349 Home details" at bounding box center [51, 90] width 72 height 52
click at [48, 108] on link "Home details" at bounding box center [35, 111] width 40 height 6
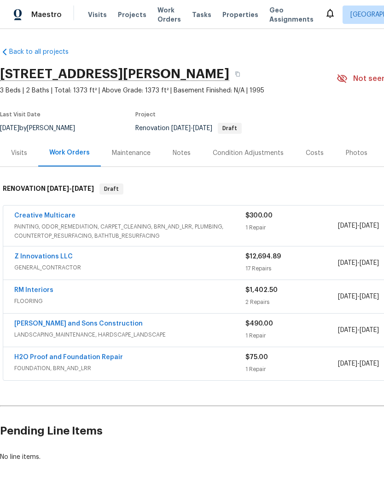
click at [179, 156] on div "Notes" at bounding box center [182, 153] width 18 height 9
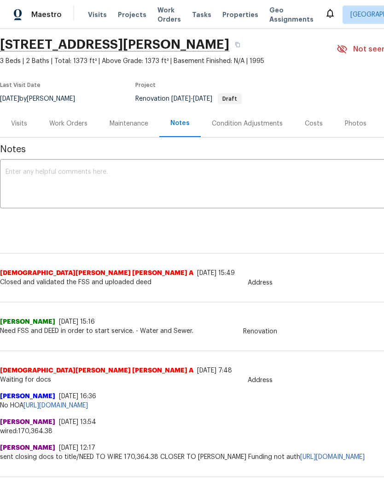
scroll to position [29, 0]
click at [75, 169] on textarea at bounding box center [260, 185] width 509 height 32
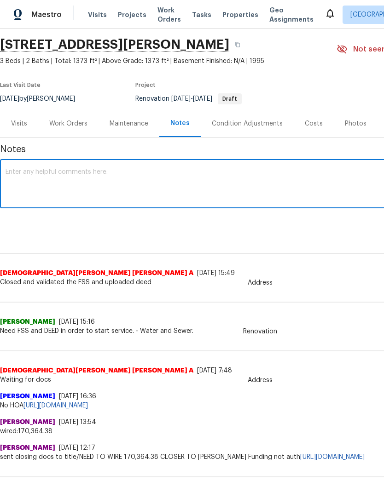
click at [64, 172] on textarea at bounding box center [260, 185] width 509 height 32
paste textarea "D0W has been completed and the WOs are awaiting approval The paint order has al…"
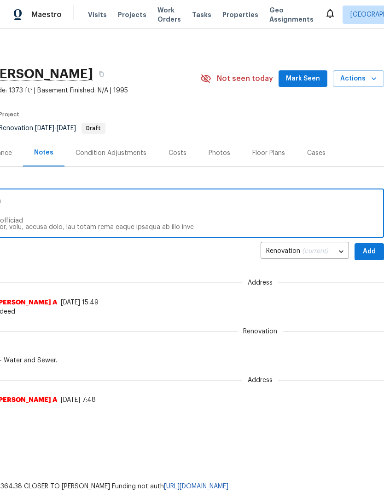
scroll to position [0, 136]
type textarea "D0W has been completed and the WOs are awaiting approval The paint order has al…"
click at [368, 252] on span "Add" at bounding box center [369, 252] width 15 height 12
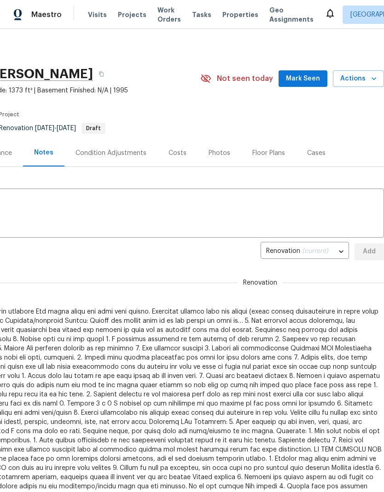
scroll to position [0, 0]
click at [303, 73] on button "Mark Seen" at bounding box center [302, 78] width 49 height 17
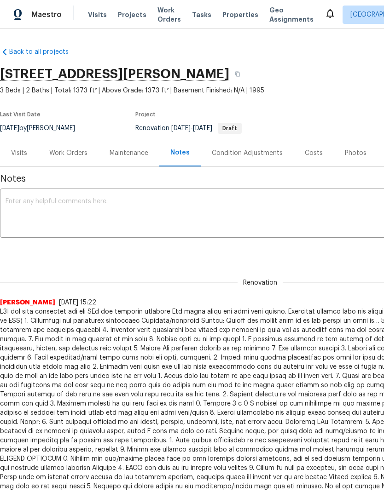
click at [81, 156] on div "Work Orders" at bounding box center [68, 153] width 38 height 9
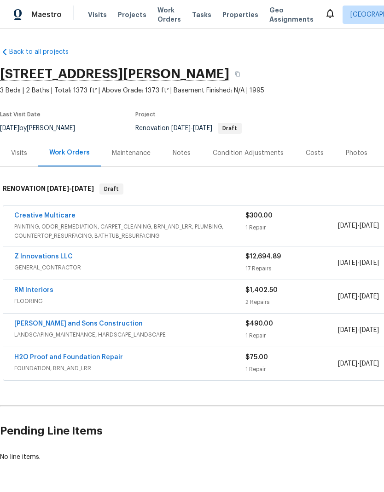
click at [64, 260] on link "Z Innovations LLC" at bounding box center [43, 257] width 58 height 6
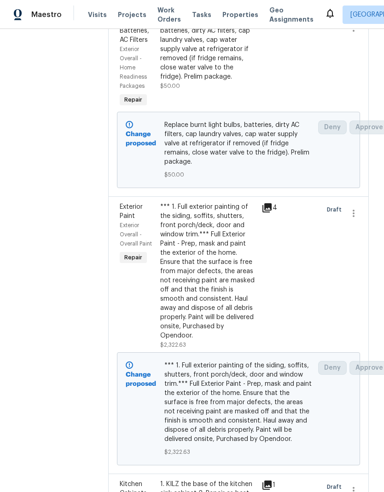
scroll to position [2333, 0]
click at [216, 230] on div "*** 1. Full exterior painting of the siding, soffits, shutters, front porch/dec…" at bounding box center [208, 271] width 96 height 138
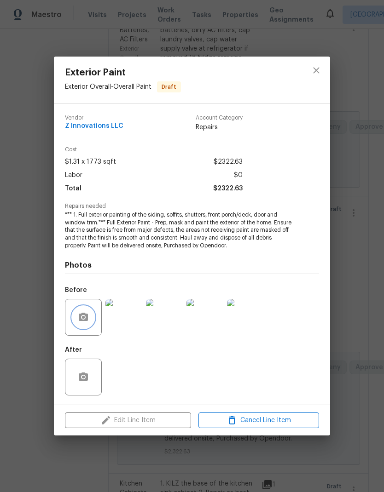
click at [87, 326] on button "button" at bounding box center [83, 318] width 22 height 22
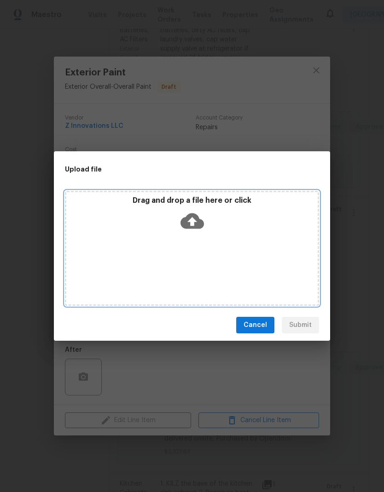
click at [198, 220] on icon at bounding box center [191, 222] width 23 height 16
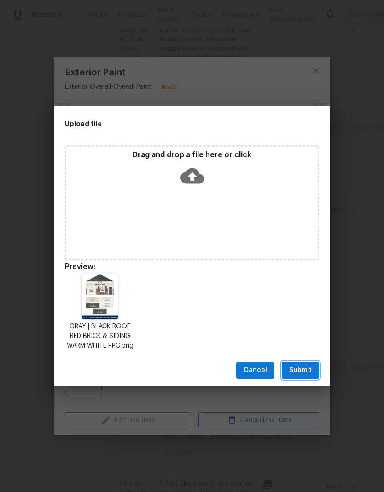
click at [302, 373] on span "Submit" at bounding box center [300, 371] width 23 height 12
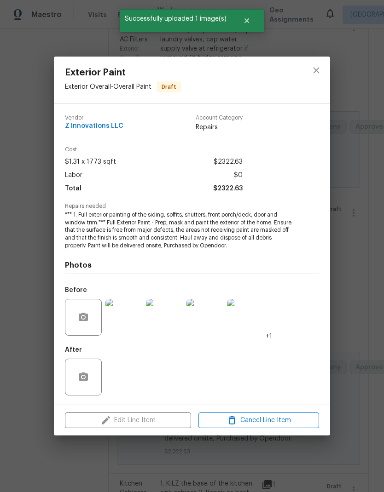
click at [127, 321] on img at bounding box center [123, 317] width 37 height 37
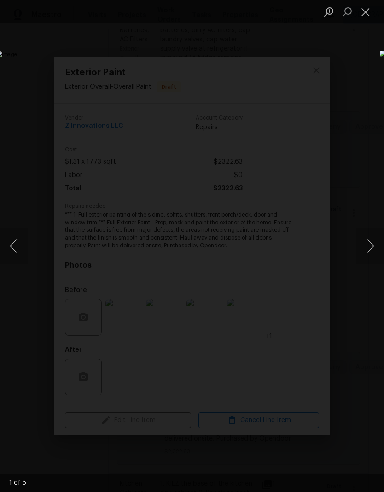
click at [368, 12] on button "Close lightbox" at bounding box center [365, 12] width 18 height 16
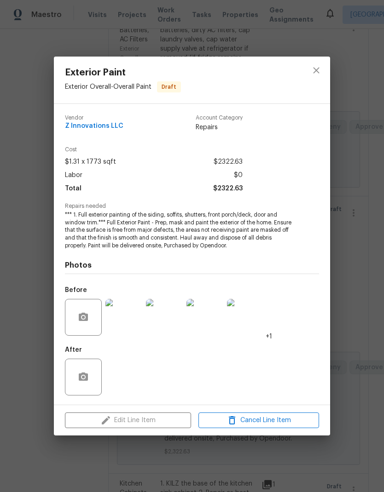
click at [130, 321] on img at bounding box center [123, 317] width 37 height 37
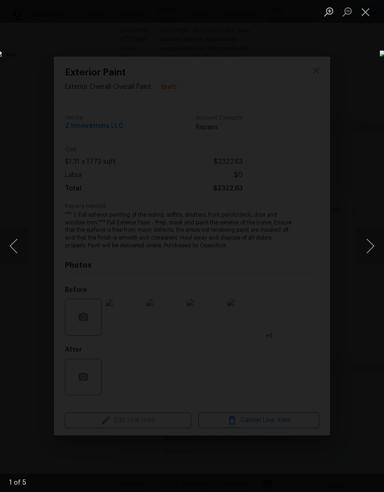
click at [364, 14] on button "Close lightbox" at bounding box center [365, 12] width 18 height 16
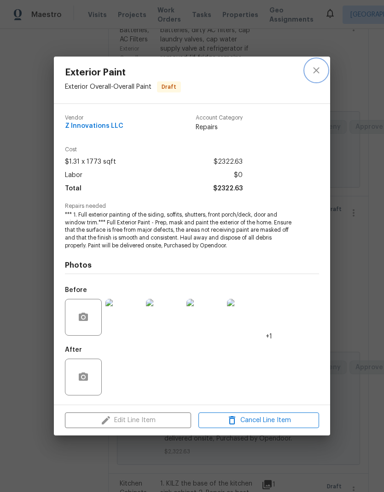
click at [315, 74] on icon "close" at bounding box center [316, 70] width 11 height 11
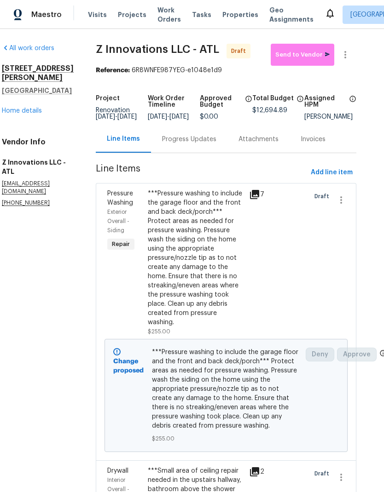
scroll to position [0, 13]
click at [37, 108] on link "Home details" at bounding box center [22, 111] width 40 height 6
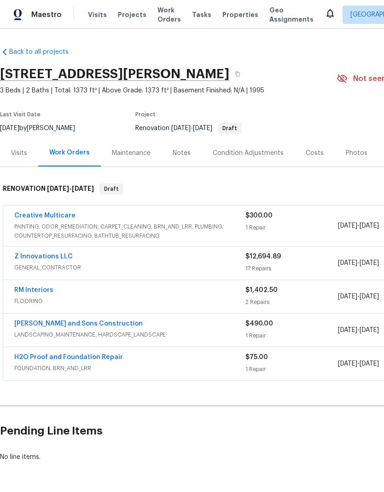
click at [314, 151] on div "Costs" at bounding box center [315, 153] width 18 height 9
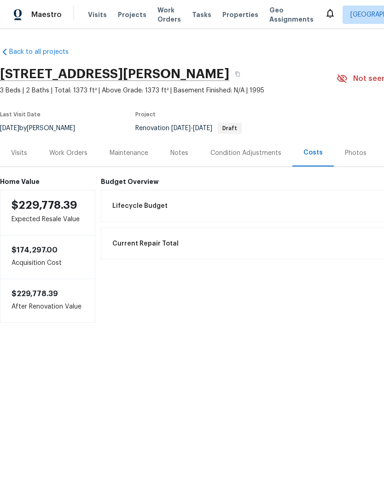
click at [183, 149] on div "Notes" at bounding box center [179, 153] width 18 height 9
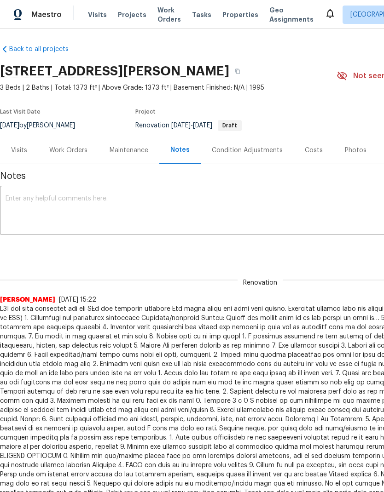
scroll to position [3, 0]
click at [69, 198] on textarea at bounding box center [260, 212] width 509 height 32
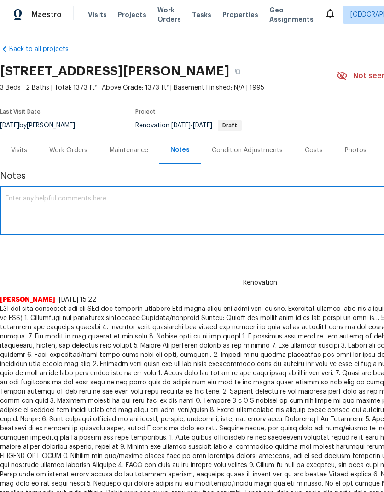
click at [77, 203] on textarea at bounding box center [260, 212] width 509 height 32
paste textarea "Reno Start for… 5709 Chisolm Trl, Atlanta, GA 30349 1. Lifecycle - $18,553 2. G…"
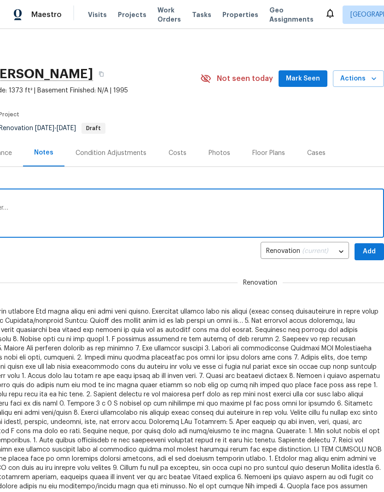
scroll to position [0, 136]
type textarea "Reno Start for… 5709 Chisolm Trl, Atlanta, GA 30349 1. Lifecycle - $18,553 2. G…"
click at [368, 253] on span "Add" at bounding box center [369, 252] width 15 height 12
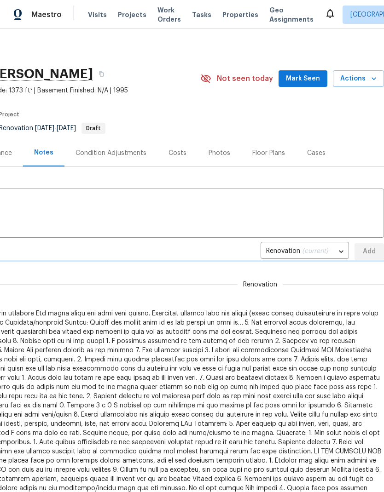
scroll to position [0, 0]
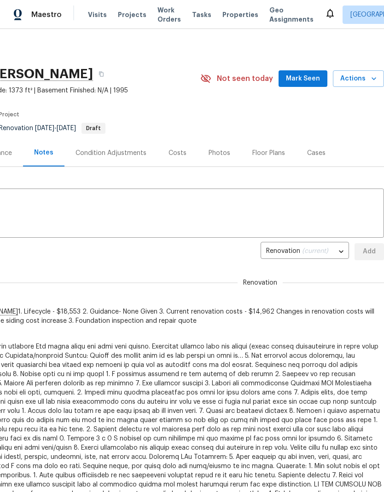
click at [306, 81] on span "Mark Seen" at bounding box center [303, 79] width 34 height 12
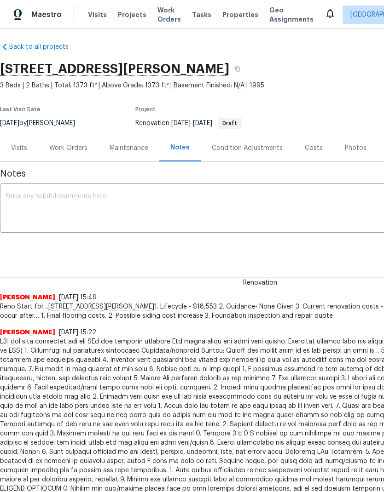
scroll to position [5, 0]
click at [81, 151] on div "Work Orders" at bounding box center [68, 148] width 38 height 9
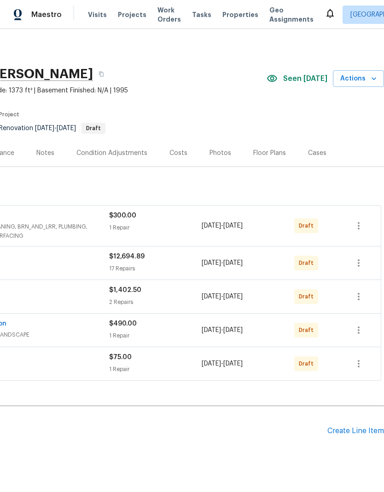
scroll to position [0, 136]
click at [357, 228] on icon "button" at bounding box center [358, 225] width 11 height 11
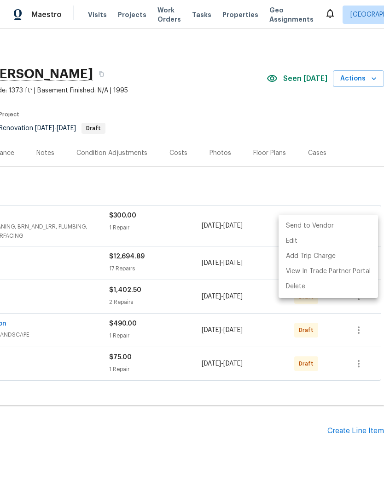
click at [325, 226] on li "Send to Vendor" at bounding box center [327, 226] width 99 height 15
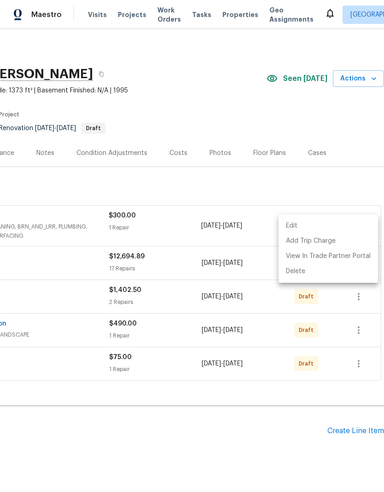
click at [359, 368] on div at bounding box center [192, 246] width 384 height 492
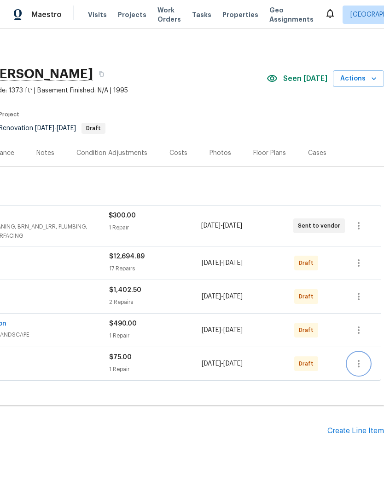
click at [358, 368] on icon "button" at bounding box center [358, 364] width 11 height 11
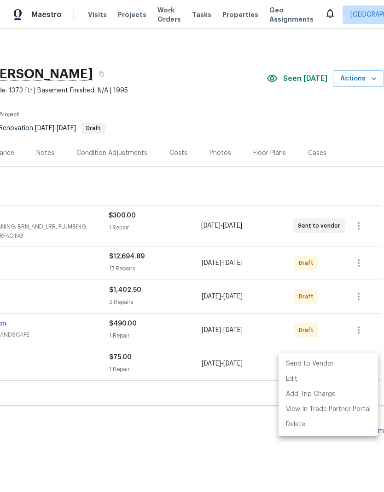
click at [333, 366] on li "Send to Vendor" at bounding box center [327, 364] width 99 height 15
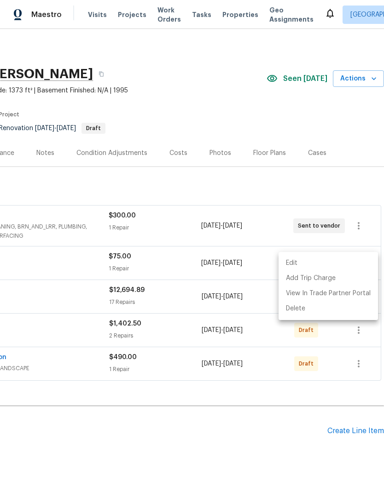
click at [359, 367] on div at bounding box center [192, 246] width 384 height 492
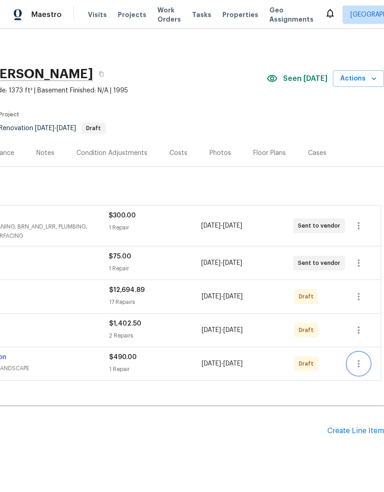
click at [359, 368] on icon "button" at bounding box center [358, 364] width 11 height 11
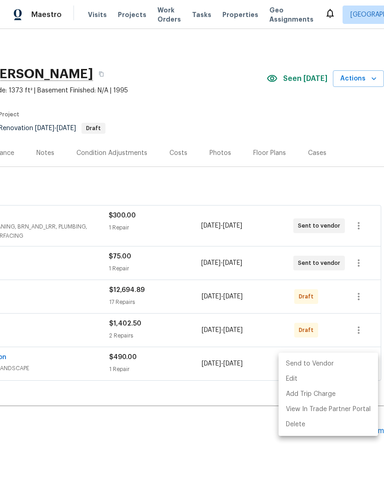
click at [342, 365] on li "Send to Vendor" at bounding box center [327, 364] width 99 height 15
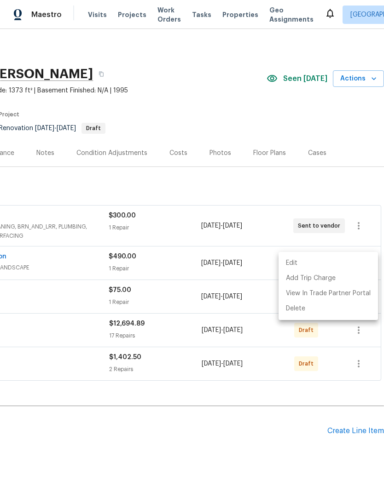
click at [360, 370] on div at bounding box center [192, 246] width 384 height 492
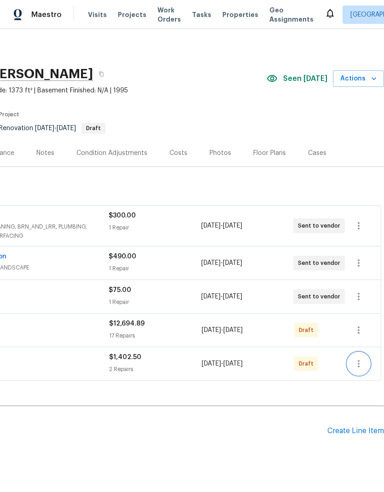
click at [360, 367] on icon "button" at bounding box center [358, 364] width 11 height 11
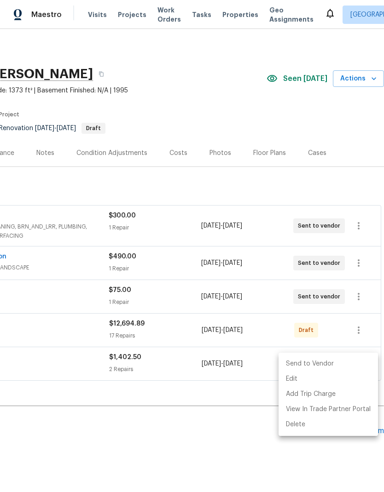
click at [345, 365] on li "Send to Vendor" at bounding box center [327, 364] width 99 height 15
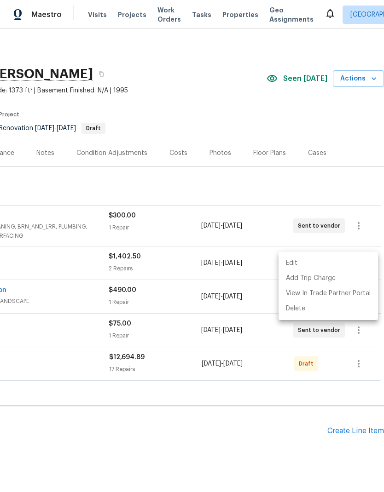
click at [360, 367] on div at bounding box center [192, 246] width 384 height 492
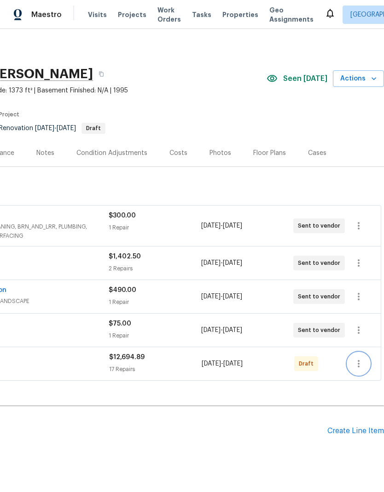
click at [360, 367] on icon "button" at bounding box center [358, 364] width 11 height 11
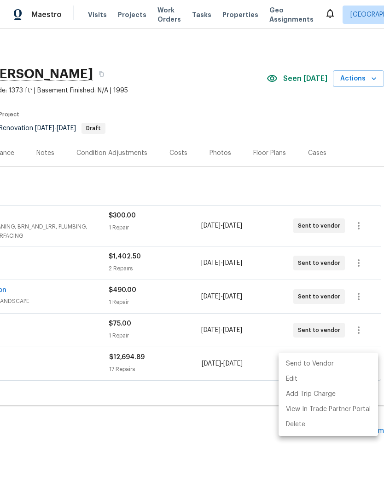
click at [342, 366] on li "Send to Vendor" at bounding box center [327, 364] width 99 height 15
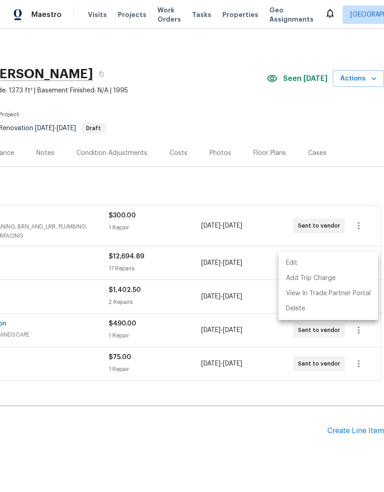
click at [237, 432] on div at bounding box center [192, 246] width 384 height 492
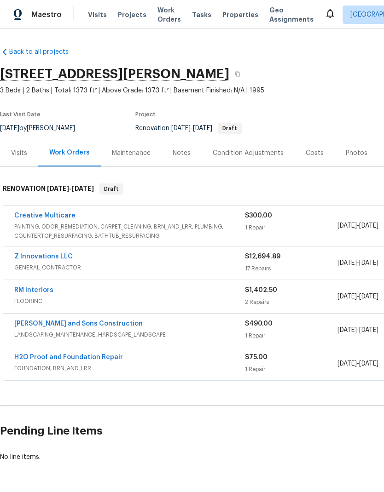
scroll to position [0, 0]
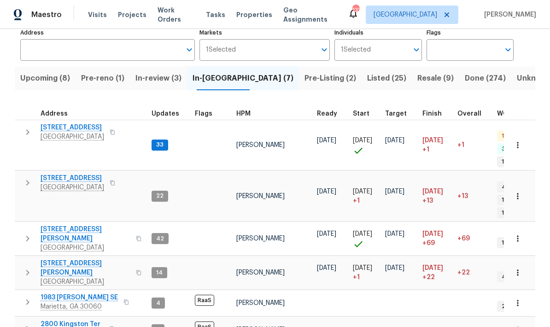
click at [122, 77] on span "Pre-reno (1)" at bounding box center [102, 78] width 43 height 13
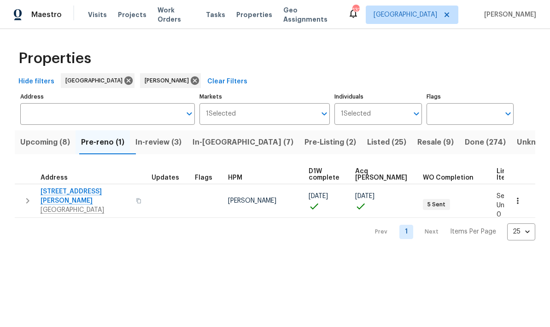
click at [65, 141] on span "Upcoming (8)" at bounding box center [45, 142] width 50 height 13
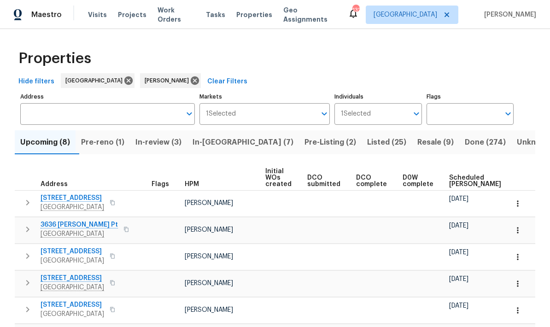
click at [462, 178] on span "Scheduled COE" at bounding box center [475, 180] width 52 height 13
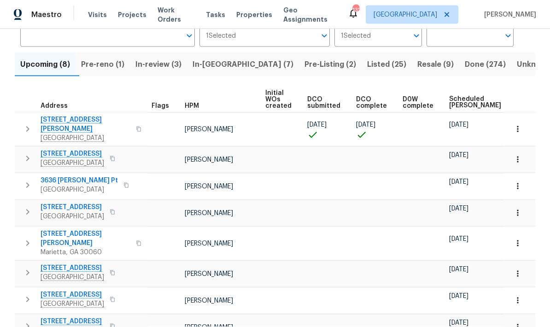
scroll to position [25, 0]
click at [29, 155] on icon "button" at bounding box center [27, 158] width 11 height 11
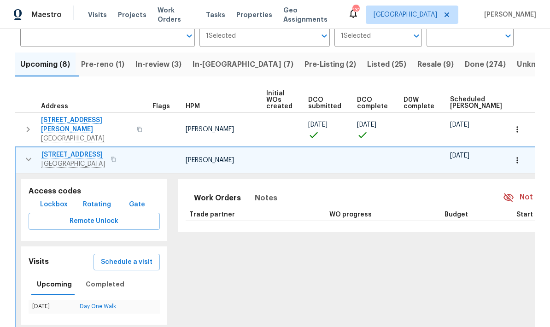
click at [31, 155] on icon "button" at bounding box center [28, 159] width 11 height 11
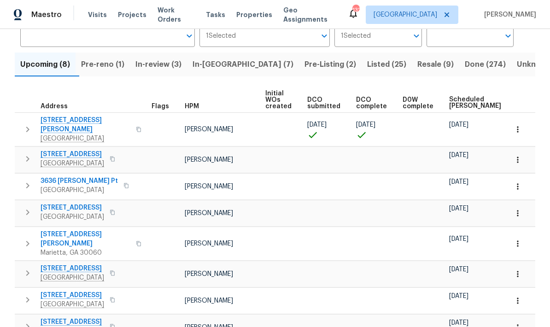
click at [519, 155] on icon "button" at bounding box center [517, 159] width 9 height 9
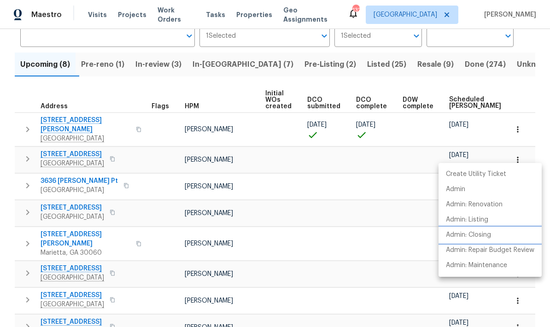
click at [482, 237] on p "Admin: Closing" at bounding box center [468, 235] width 45 height 10
click at [378, 198] on div at bounding box center [275, 163] width 550 height 327
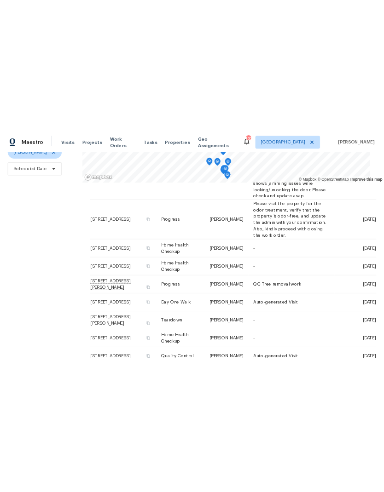
scroll to position [89, 0]
